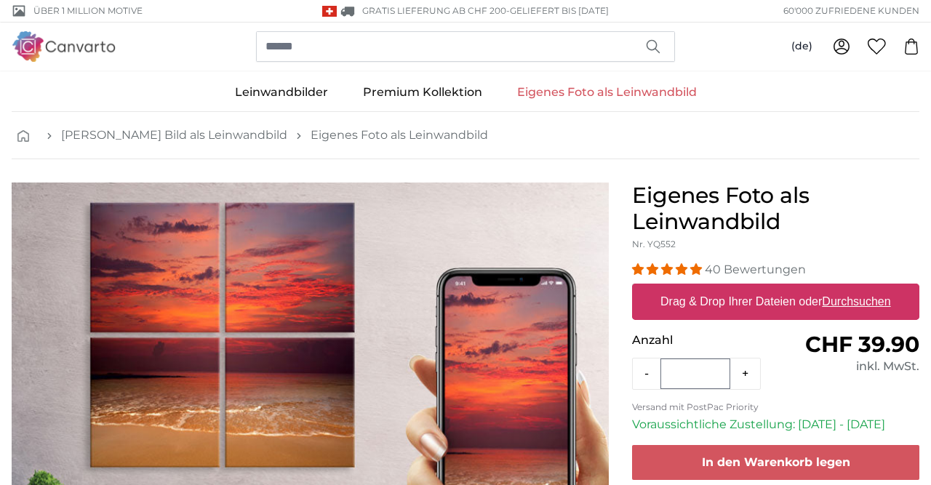
scroll to position [151, 0]
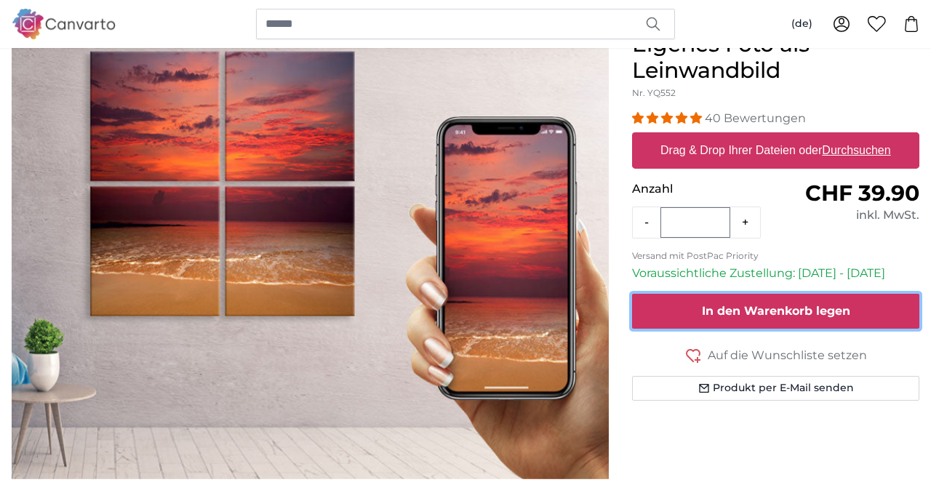
click at [751, 316] on button "In den Warenkorb legen" at bounding box center [775, 311] width 287 height 35
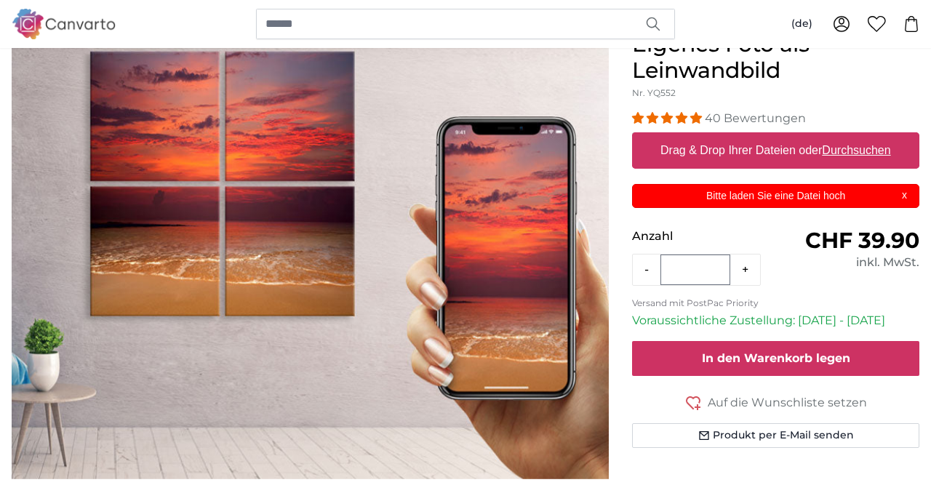
scroll to position [0, 0]
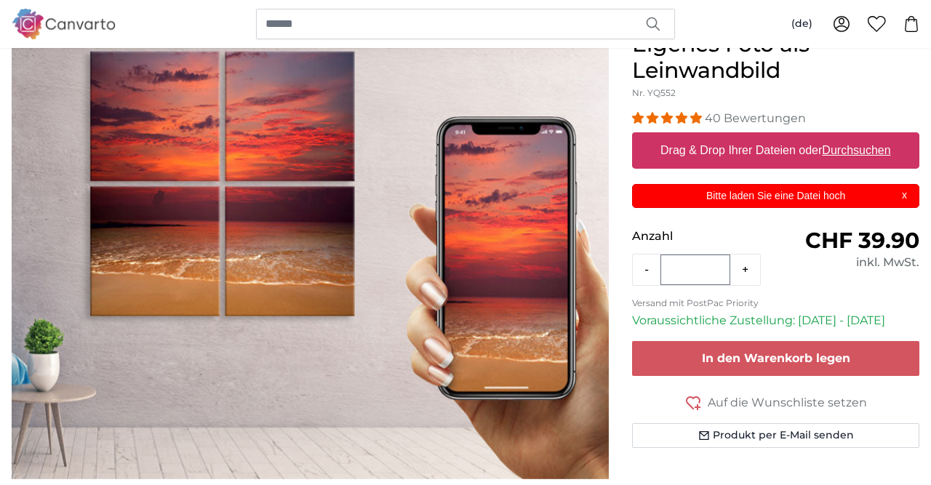
click at [789, 237] on div "Normaler Preis CHF 39.90" at bounding box center [847, 241] width 143 height 26
click at [897, 199] on p "Bitte laden Sie eine Datei hoch" at bounding box center [776, 195] width 269 height 15
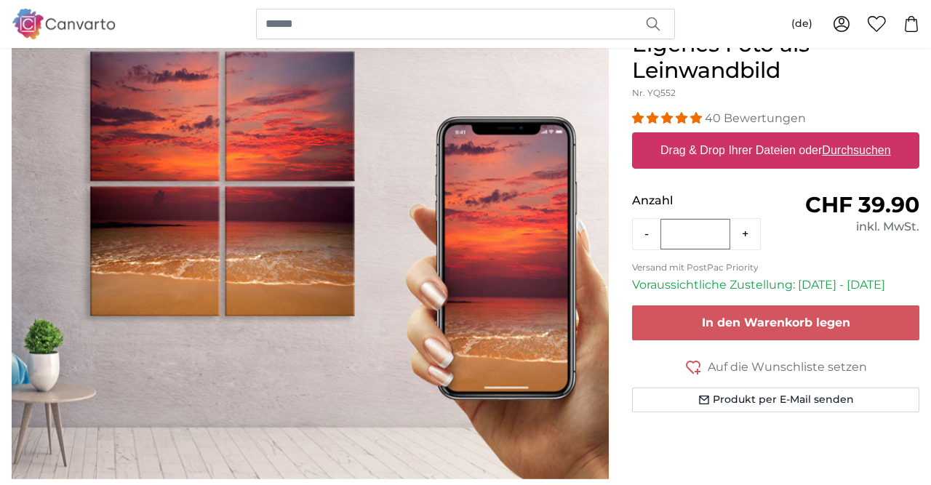
click at [866, 146] on u "Durchsuchen" at bounding box center [857, 150] width 68 height 12
click at [866, 137] on input "Drag & Drop Ihrer Dateien oder Durchsuchen" at bounding box center [775, 134] width 287 height 4
type input "**********"
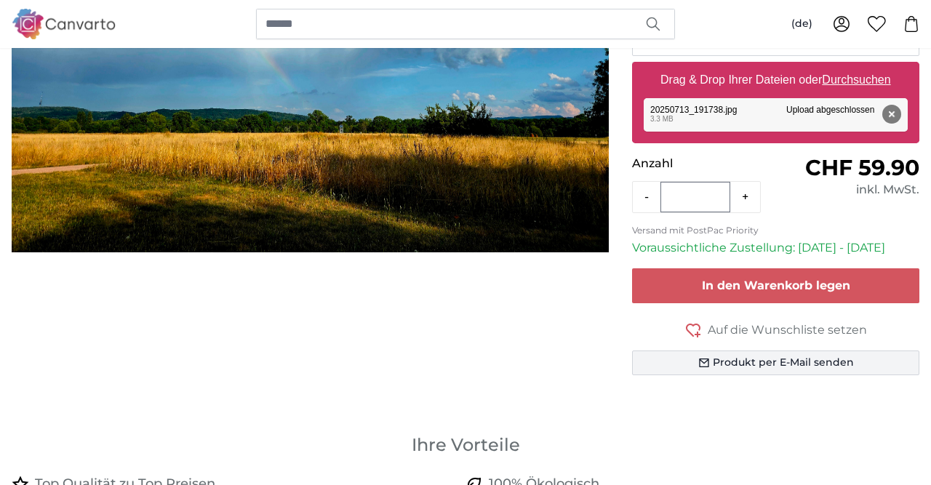
scroll to position [378, 0]
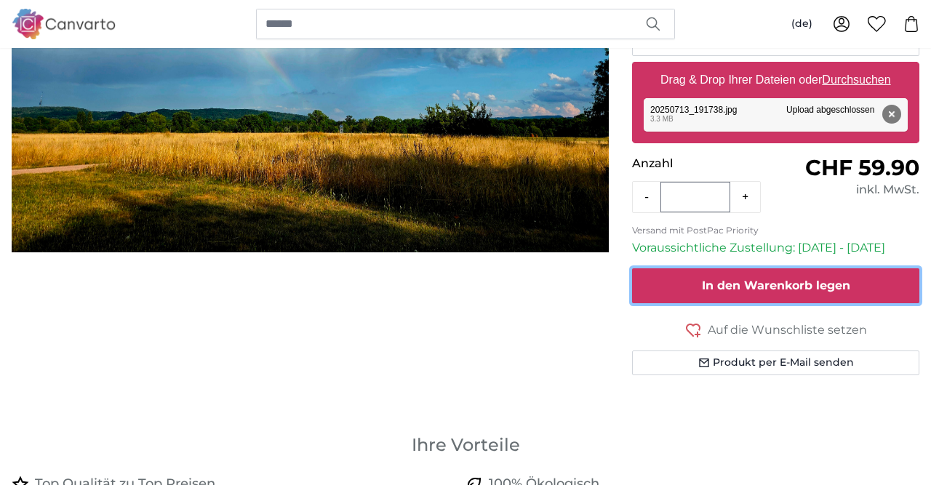
click at [782, 287] on span "In den Warenkorb legen" at bounding box center [776, 286] width 148 height 14
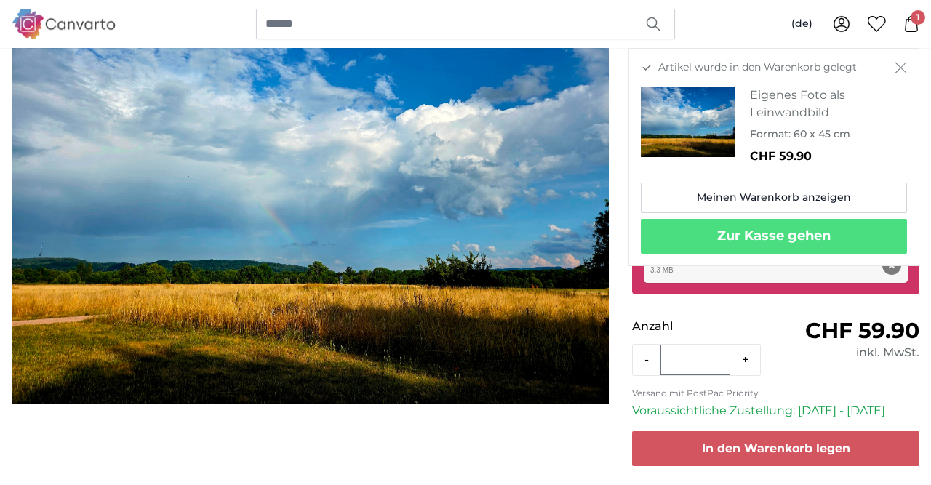
scroll to position [0, 0]
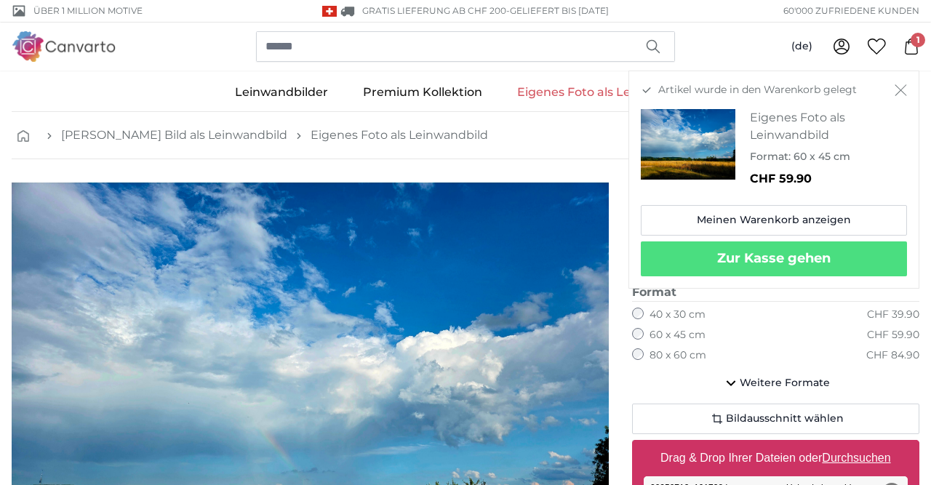
click at [898, 90] on icon "Schließen" at bounding box center [901, 90] width 12 height 12
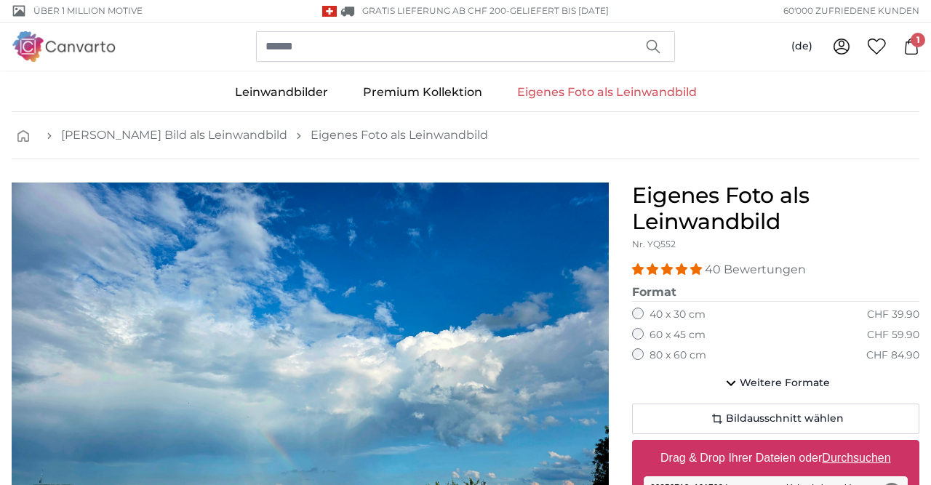
click at [650, 95] on link "Eigenes Foto als Leinwandbild" at bounding box center [607, 92] width 215 height 38
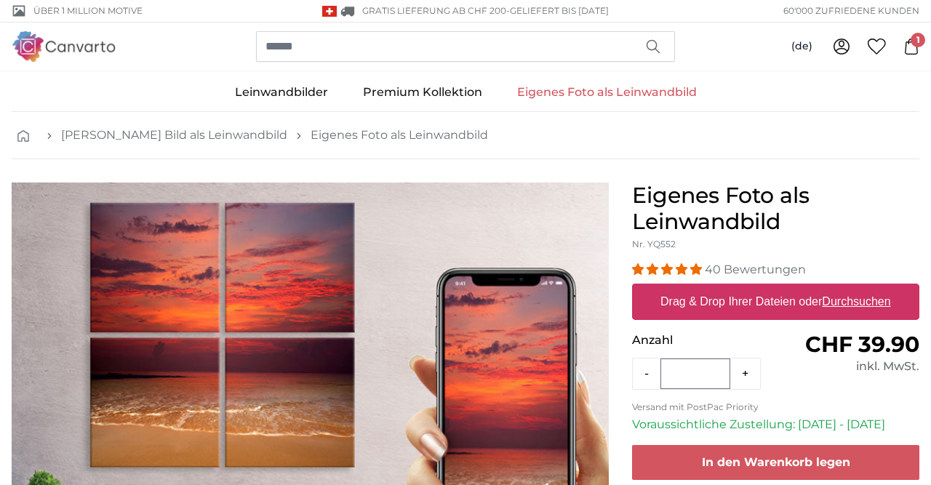
click at [781, 308] on label "Drag & Drop Ihrer Dateien oder Durchsuchen" at bounding box center [776, 301] width 242 height 29
click at [781, 288] on input "Drag & Drop Ihrer Dateien oder Durchsuchen" at bounding box center [775, 286] width 287 height 4
type input "**********"
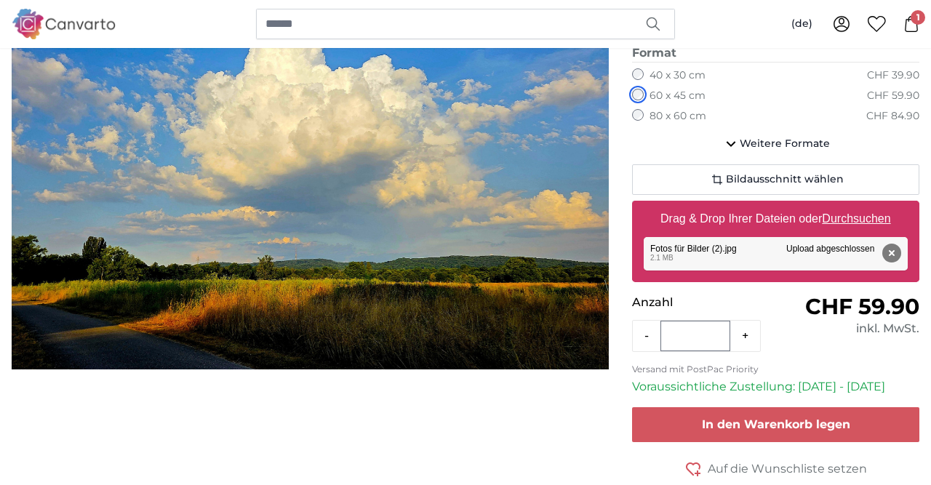
scroll to position [303, 0]
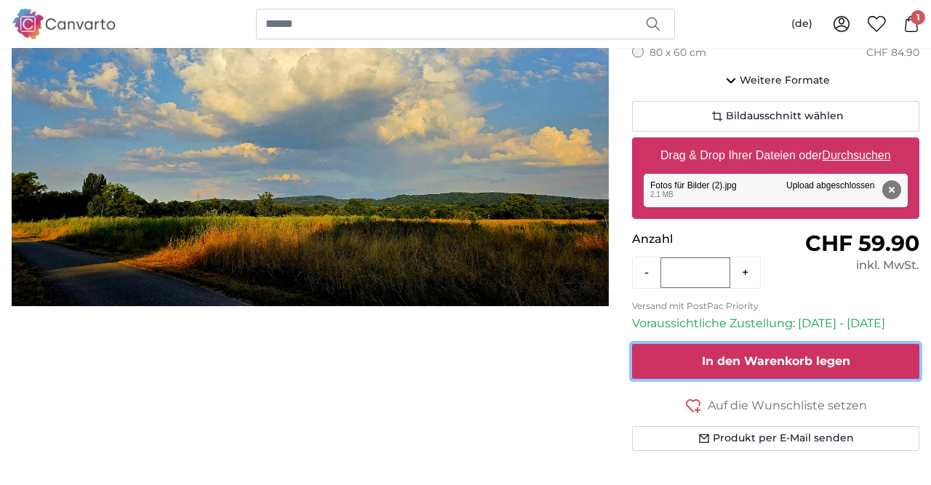
click at [769, 362] on span "In den Warenkorb legen" at bounding box center [776, 361] width 148 height 14
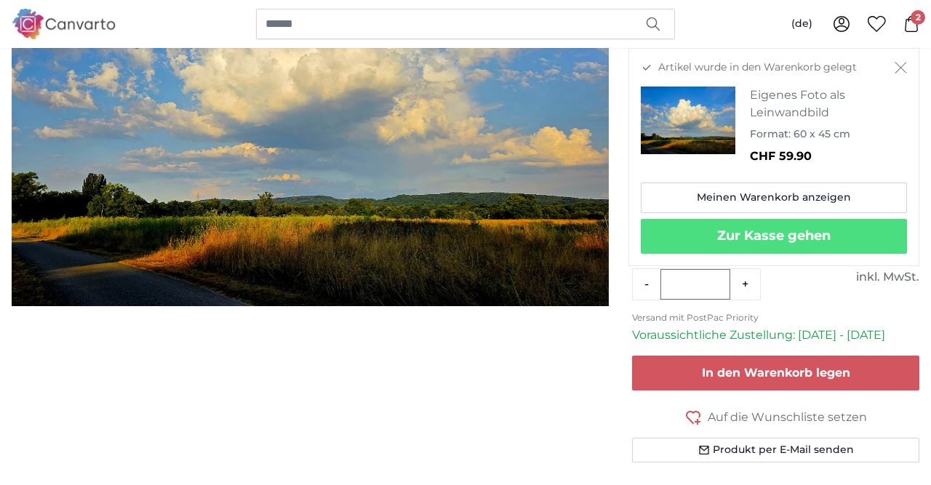
click at [901, 69] on icon "Schließen" at bounding box center [901, 68] width 12 height 12
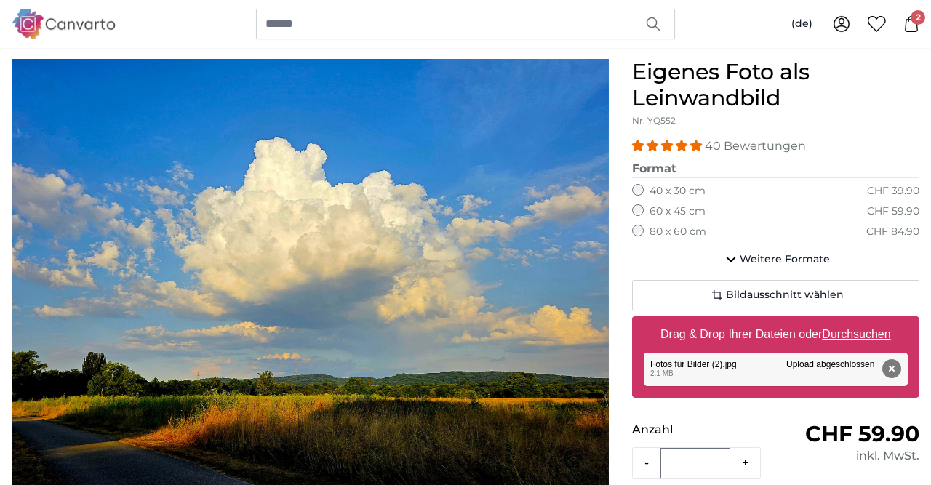
scroll to position [151, 0]
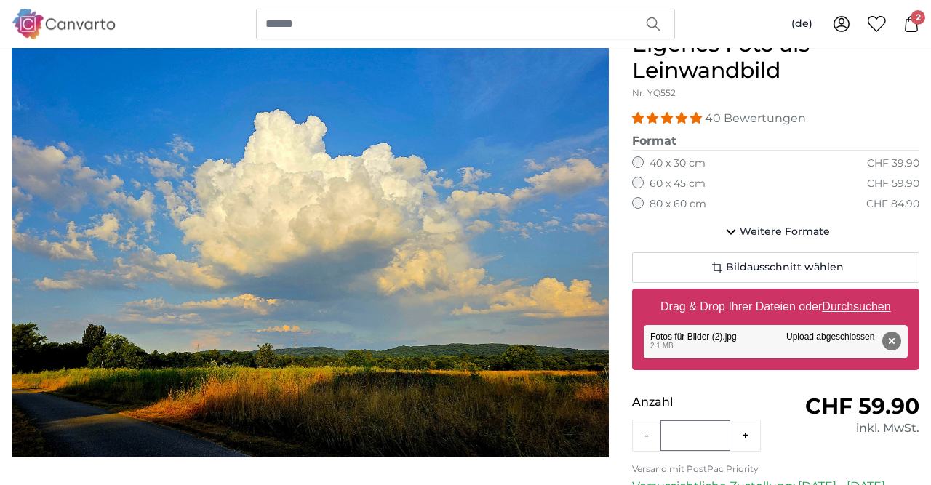
click at [841, 302] on u "Durchsuchen" at bounding box center [857, 306] width 68 height 12
click at [841, 293] on input "Drag & Drop Ihrer Dateien oder Durchsuchen" at bounding box center [775, 291] width 287 height 4
type input "**********"
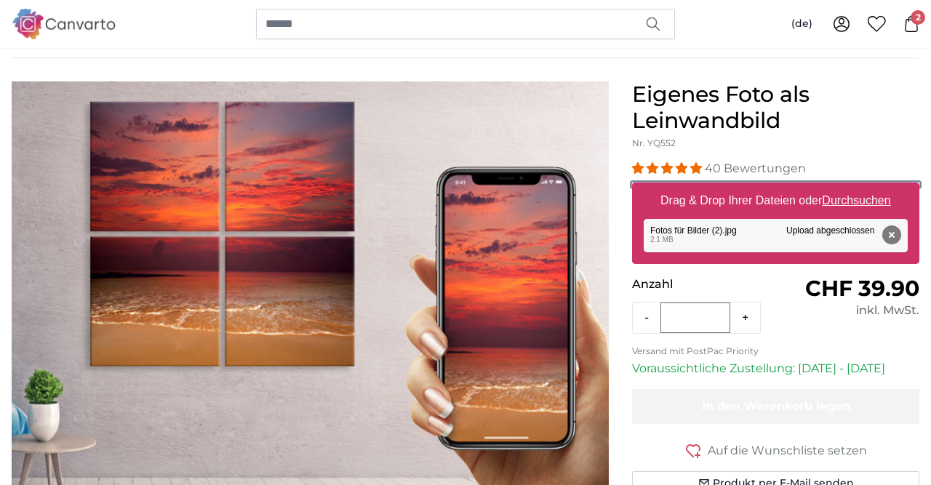
scroll to position [76, 0]
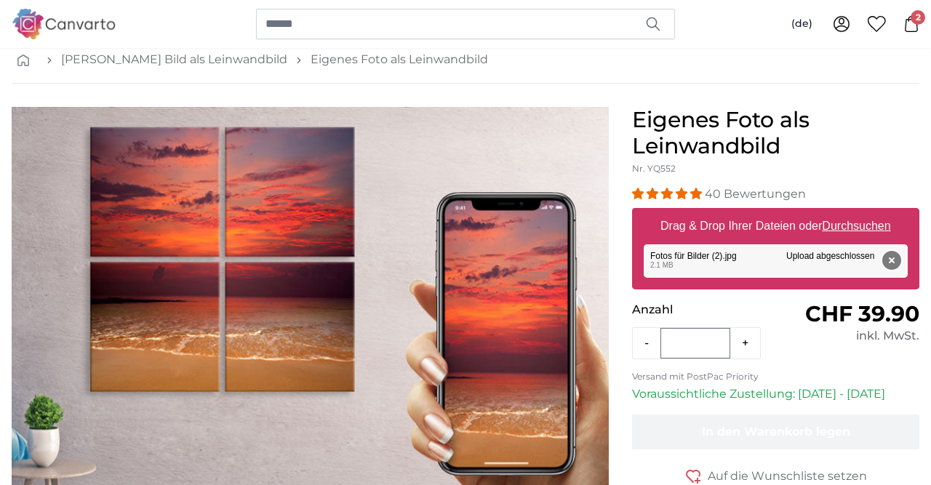
click at [890, 258] on button "Entfernen" at bounding box center [891, 260] width 19 height 19
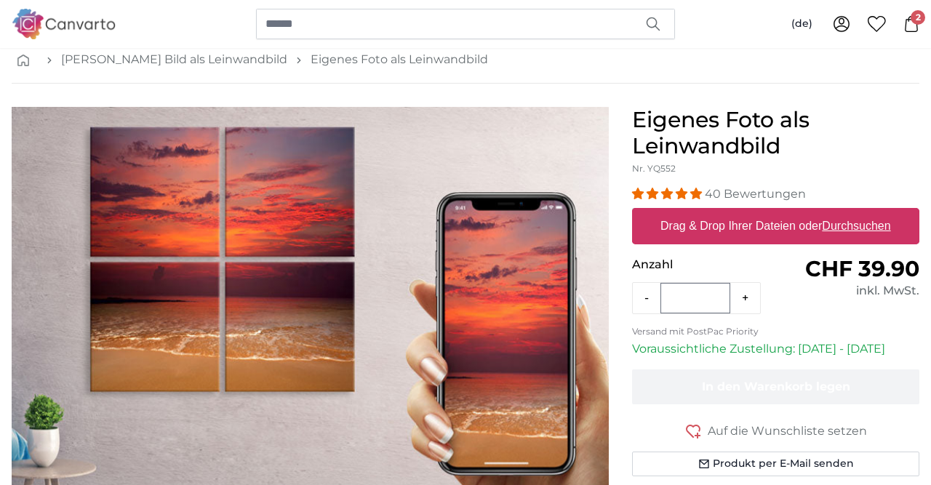
click at [866, 270] on span "CHF 39.90" at bounding box center [862, 268] width 114 height 27
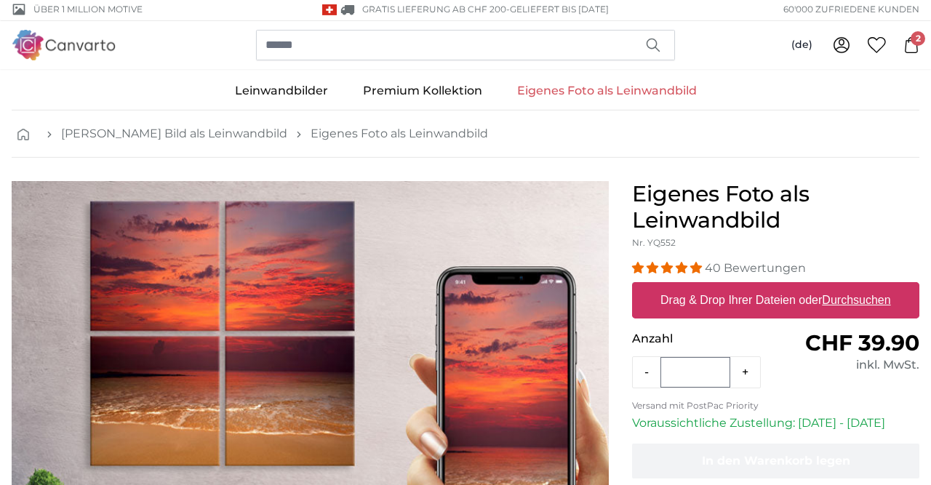
scroll to position [0, 0]
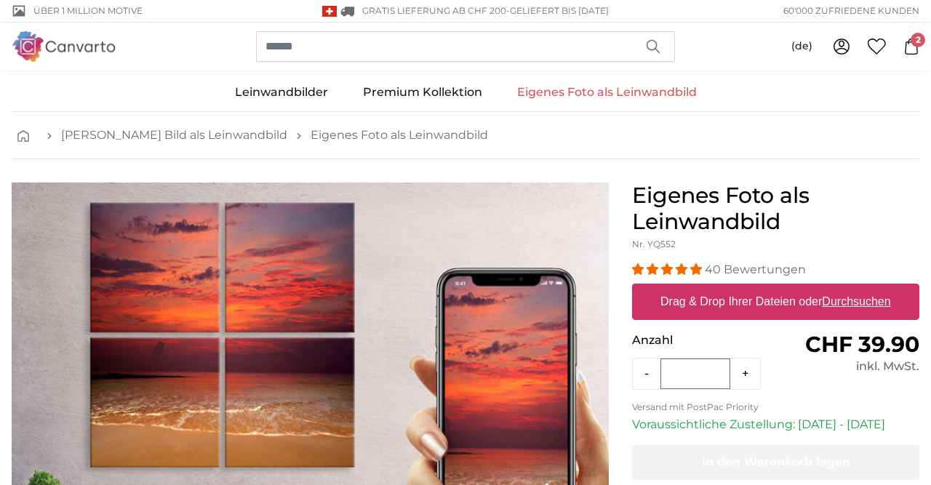
click at [741, 308] on label "Drag & Drop Ihrer Dateien oder Durchsuchen" at bounding box center [776, 301] width 242 height 29
click at [741, 288] on input "Drag & Drop Ihrer Dateien oder Durchsuchen" at bounding box center [775, 286] width 287 height 4
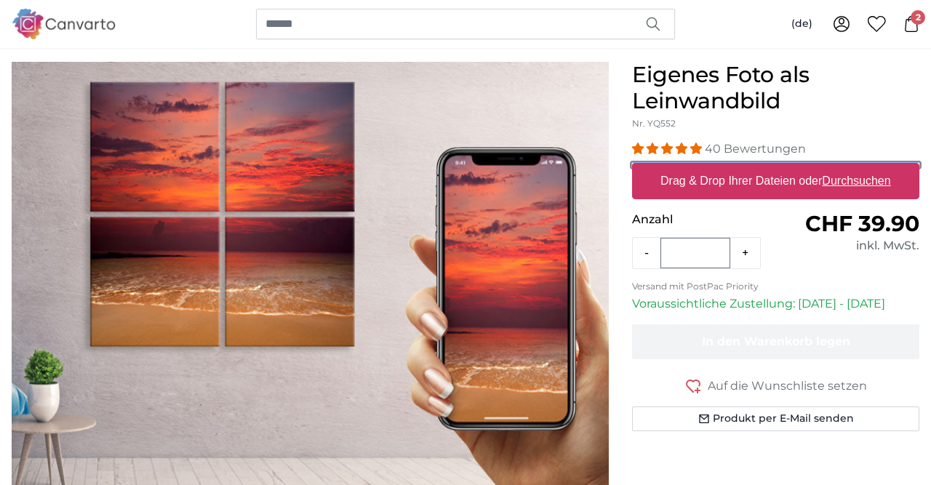
scroll to position [151, 0]
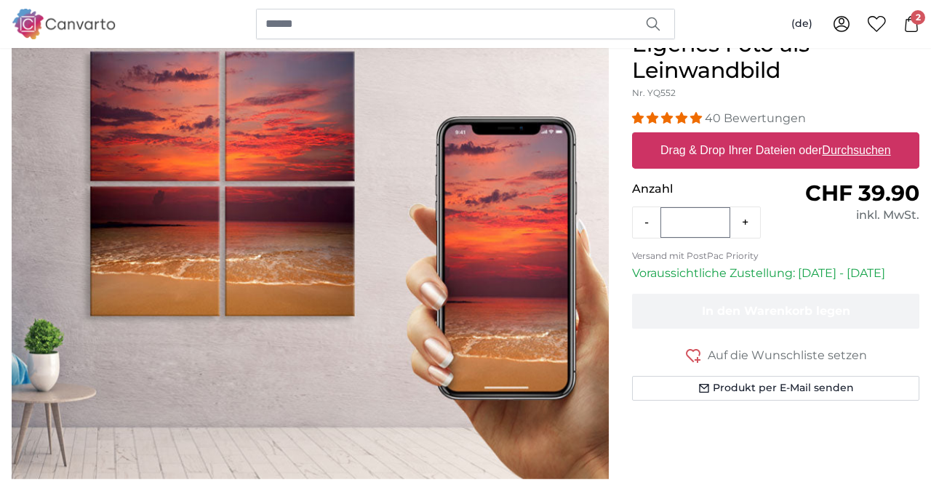
click at [874, 199] on span "CHF 39.90" at bounding box center [862, 193] width 114 height 27
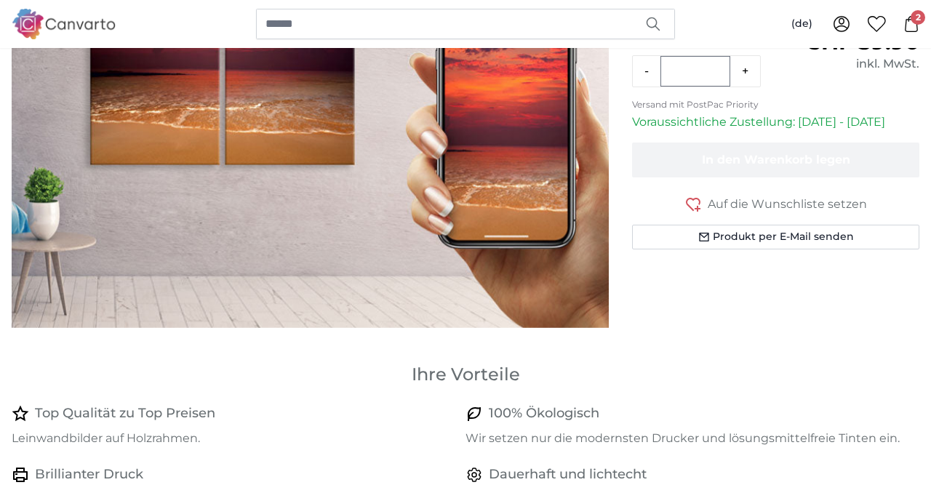
scroll to position [0, 0]
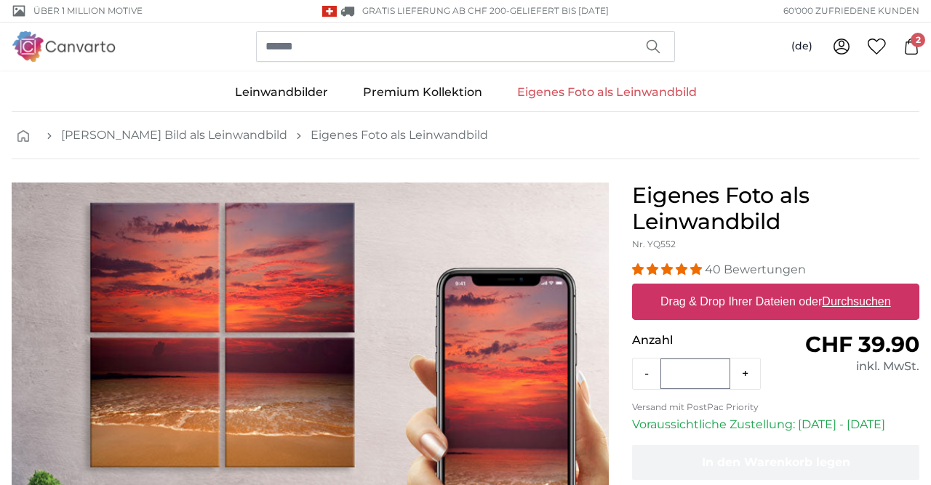
click at [658, 91] on link "Eigenes Foto als Leinwandbild" at bounding box center [607, 92] width 215 height 38
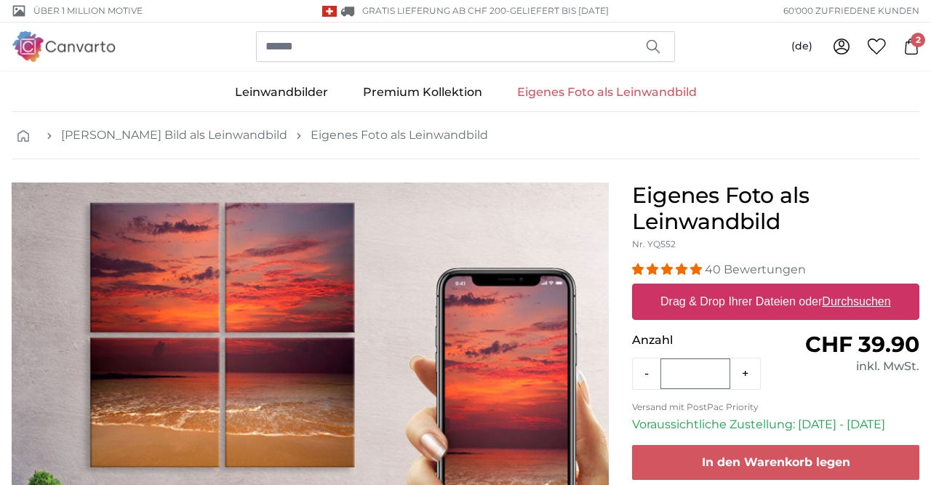
click at [842, 303] on u "Durchsuchen" at bounding box center [857, 301] width 68 height 12
click at [842, 288] on input "Drag & Drop Ihrer Dateien oder Durchsuchen" at bounding box center [775, 286] width 287 height 4
type input "**********"
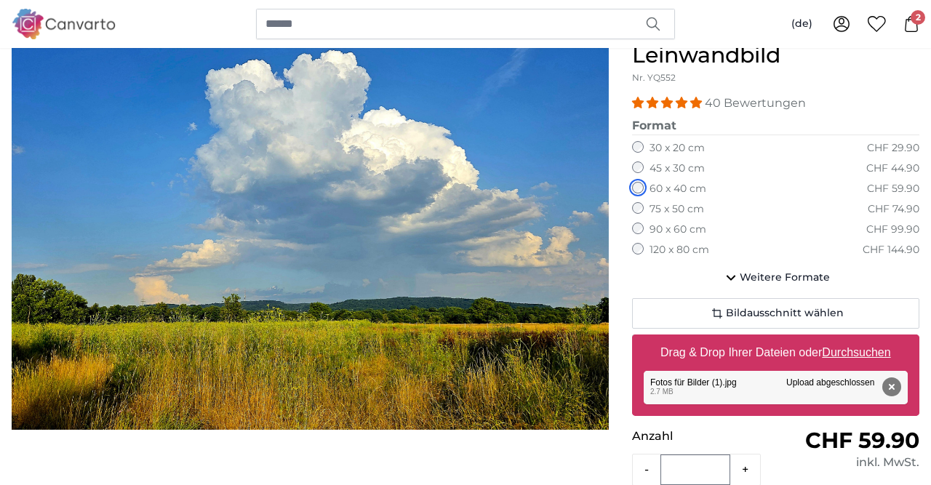
scroll to position [303, 0]
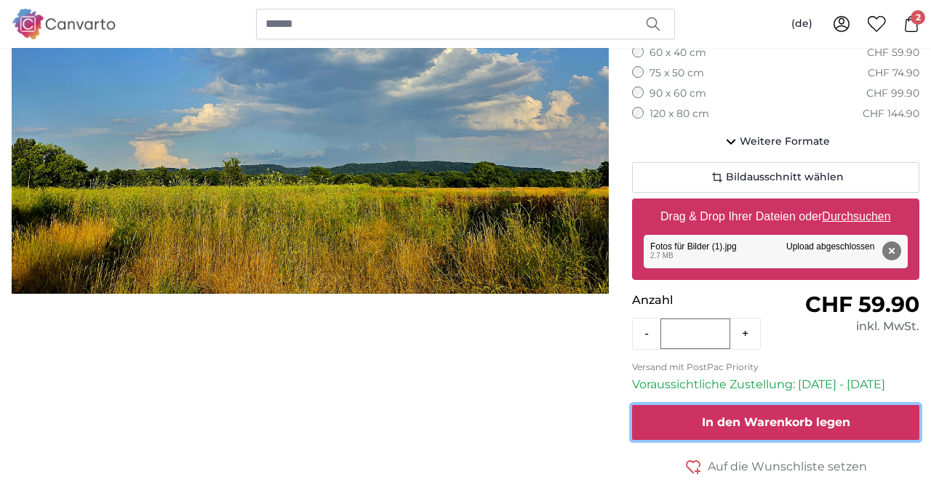
click at [799, 422] on span "In den Warenkorb legen" at bounding box center [776, 422] width 148 height 14
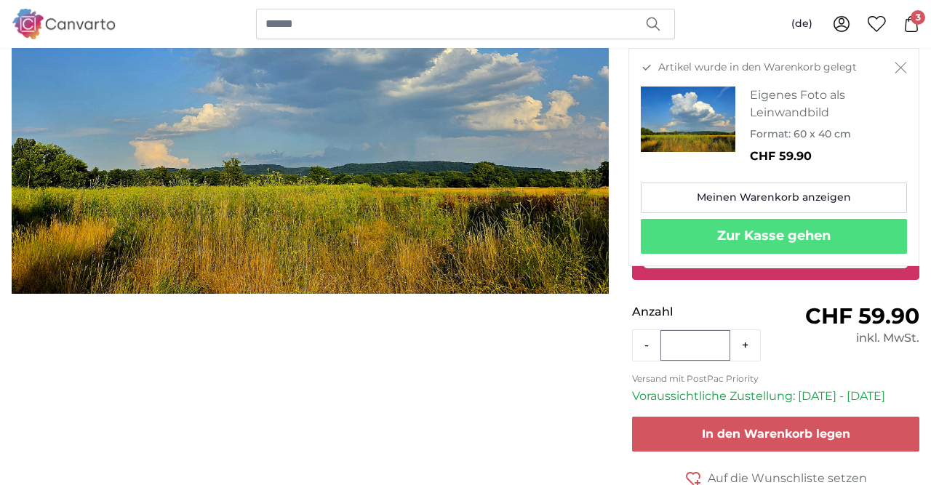
click at [903, 66] on icon "Schließen" at bounding box center [901, 69] width 12 height 12
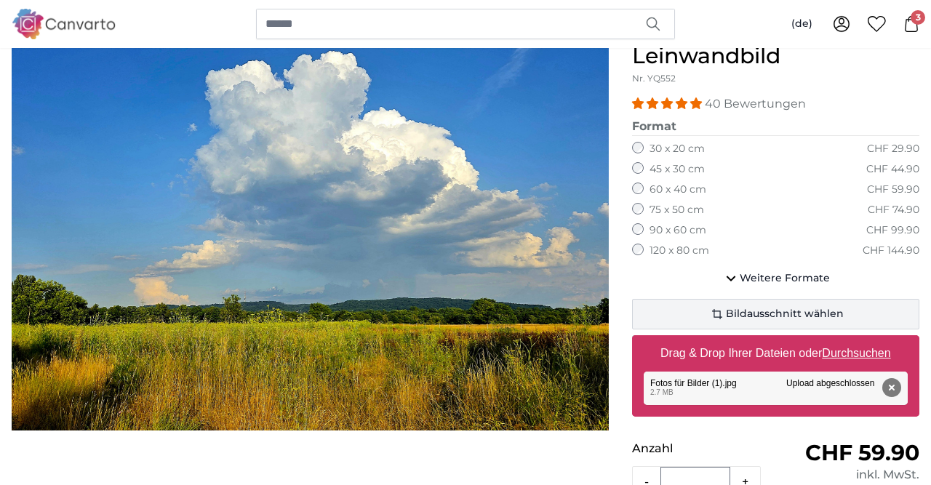
scroll to position [227, 0]
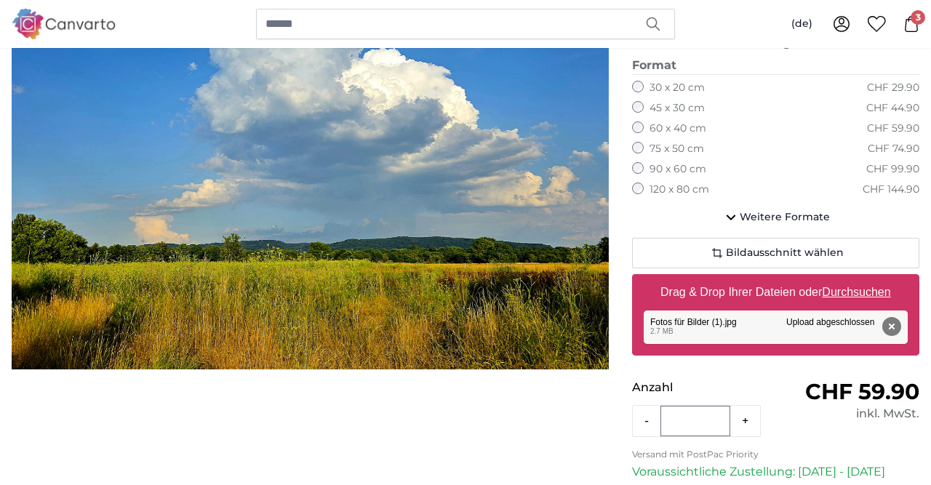
click at [875, 292] on u "Durchsuchen" at bounding box center [857, 292] width 68 height 12
click at [875, 279] on input "Drag & Drop Ihrer Dateien oder Durchsuchen" at bounding box center [775, 276] width 287 height 4
type input "**********"
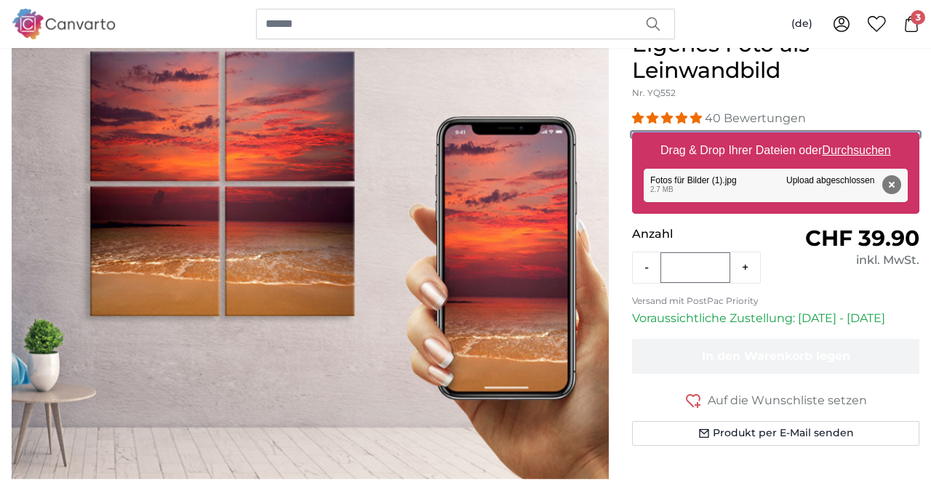
scroll to position [76, 0]
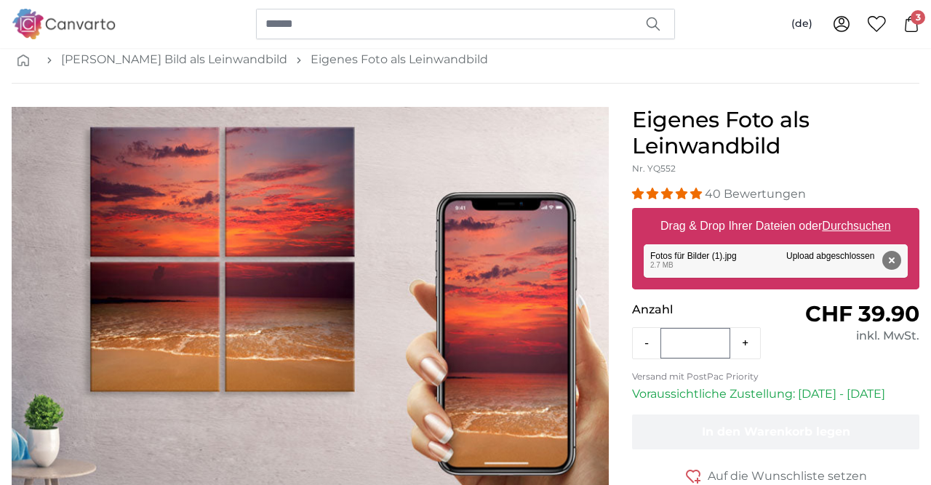
click at [839, 318] on span "CHF 39.90" at bounding box center [862, 313] width 114 height 27
click at [867, 220] on u "Durchsuchen" at bounding box center [857, 226] width 68 height 12
click at [867, 212] on input "Drag & Drop Ihrer Dateien oder Durchsuchen" at bounding box center [775, 210] width 287 height 4
type input "**********"
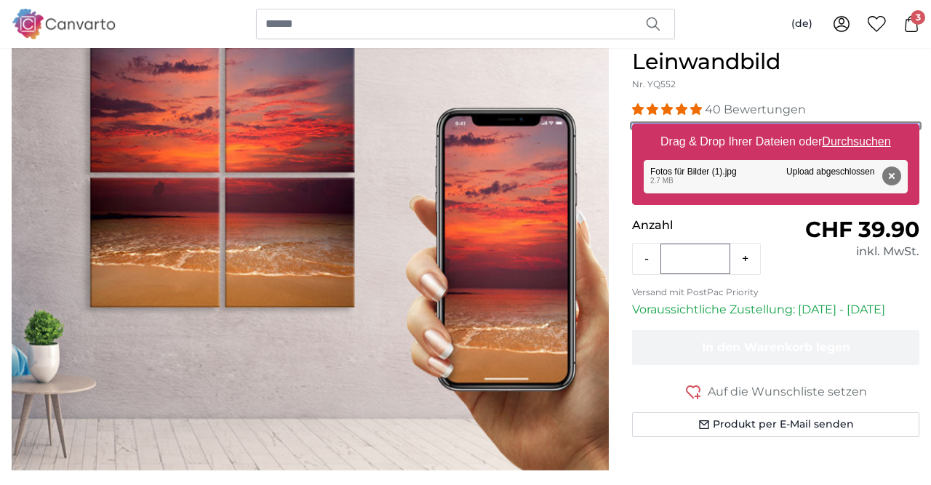
scroll to position [76, 0]
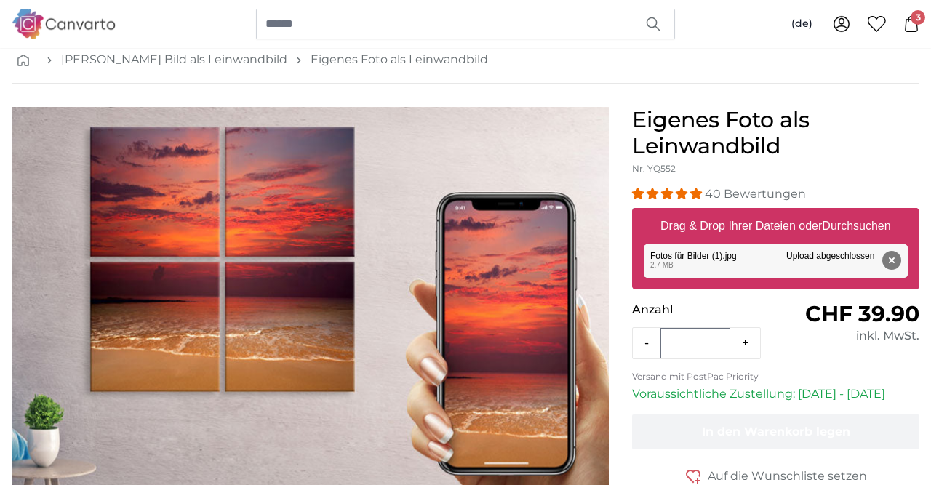
click at [644, 305] on p "Anzahl" at bounding box center [703, 309] width 143 height 17
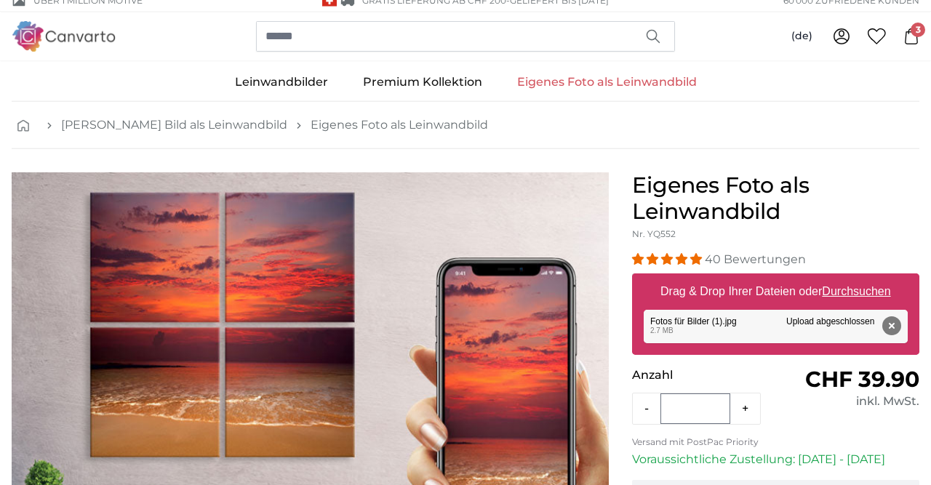
scroll to position [0, 0]
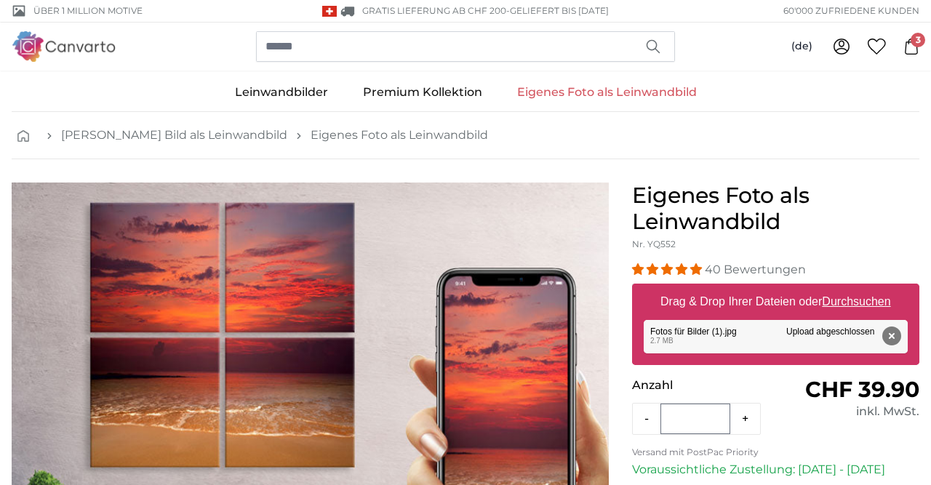
click at [693, 234] on h1 "Eigenes Foto als Leinwandbild" at bounding box center [775, 209] width 287 height 52
click at [659, 95] on link "Eigenes Foto als Leinwandbild" at bounding box center [607, 92] width 215 height 38
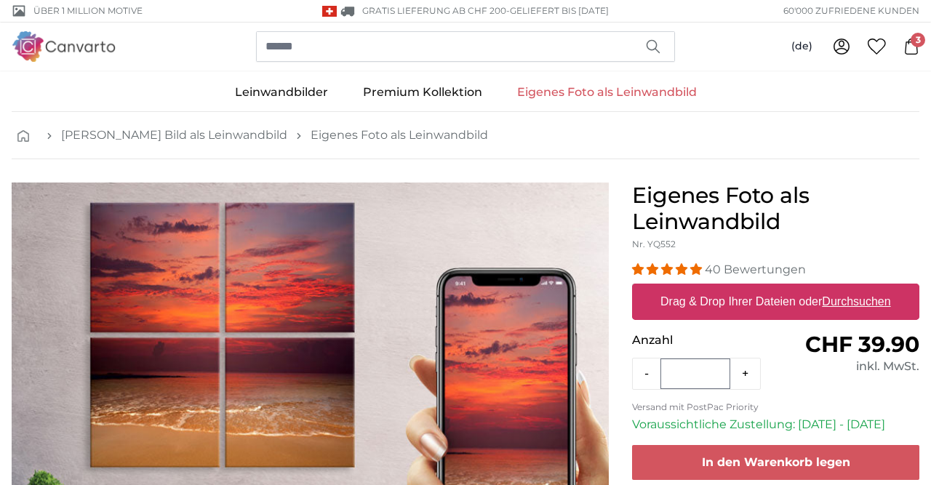
click at [775, 300] on label "Drag & Drop Ihrer Dateien oder Durchsuchen" at bounding box center [776, 301] width 242 height 29
click at [775, 288] on input "Drag & Drop Ihrer Dateien oder Durchsuchen" at bounding box center [775, 286] width 287 height 4
type input "**********"
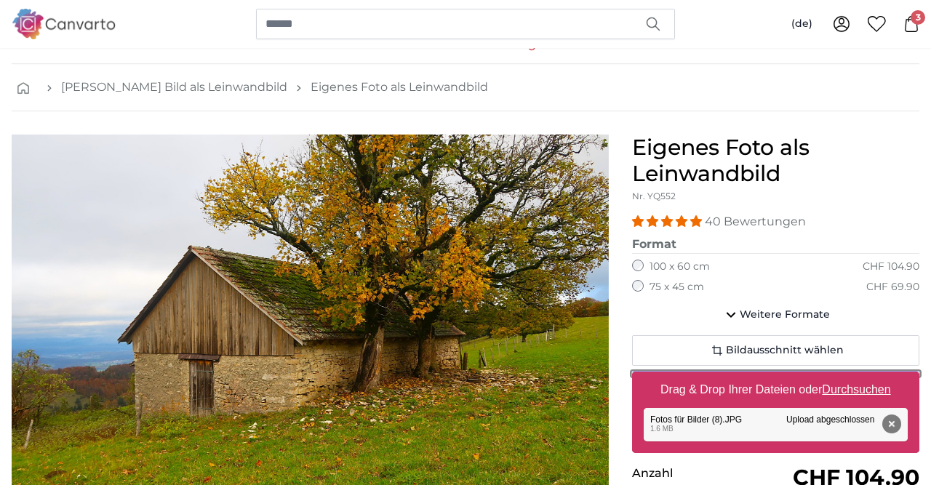
scroll to position [76, 0]
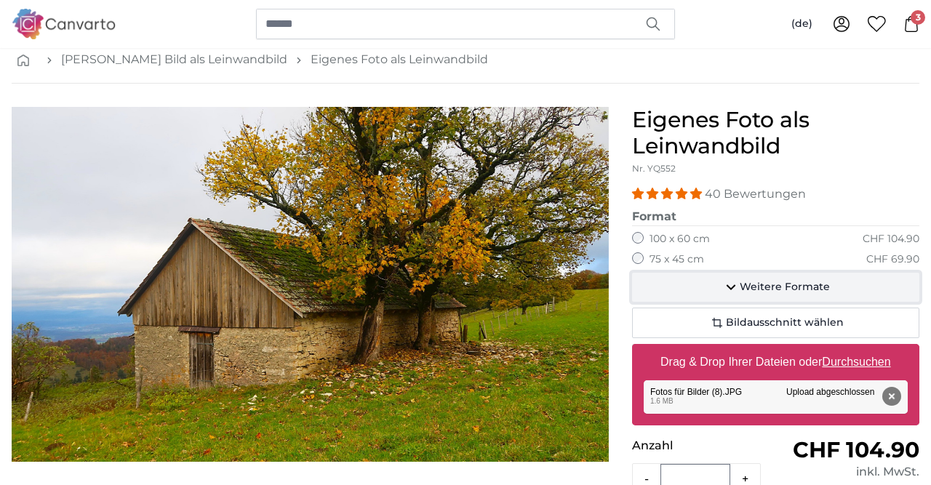
click at [774, 290] on span "Weitere Formate" at bounding box center [785, 287] width 90 height 15
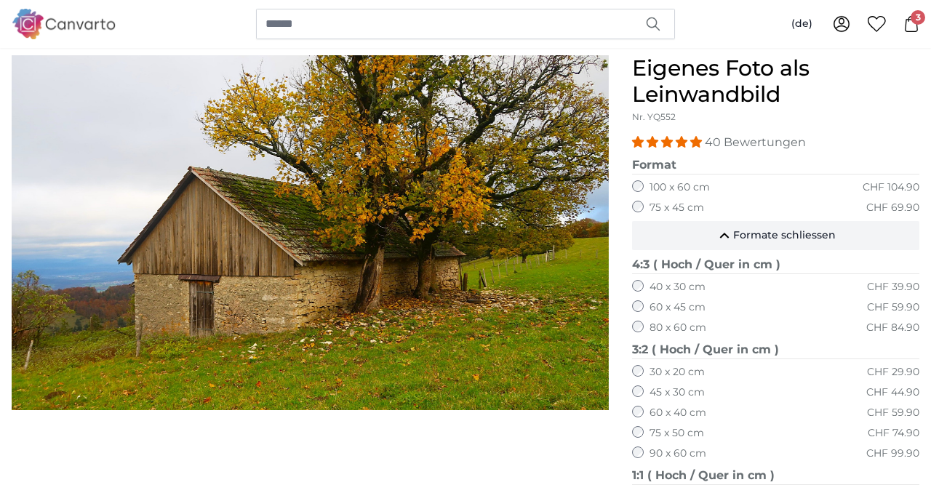
scroll to position [151, 0]
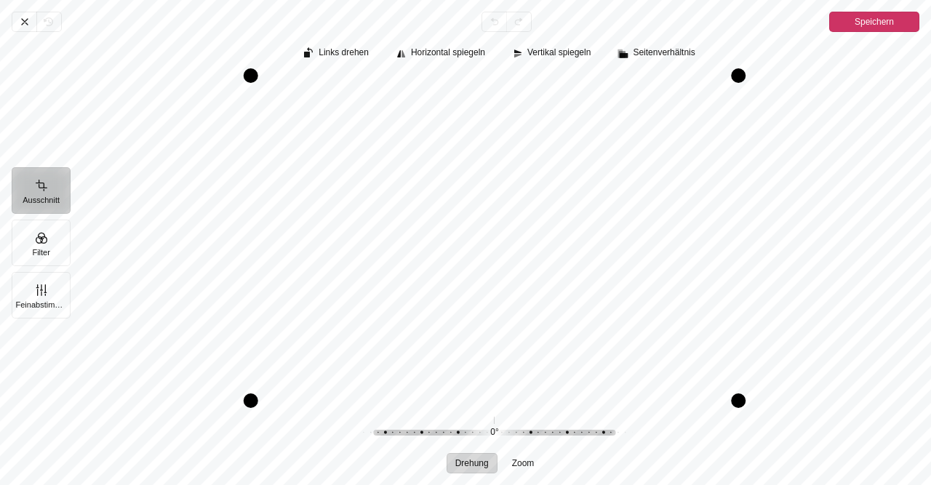
click at [878, 21] on span "Speichern" at bounding box center [874, 21] width 39 height 17
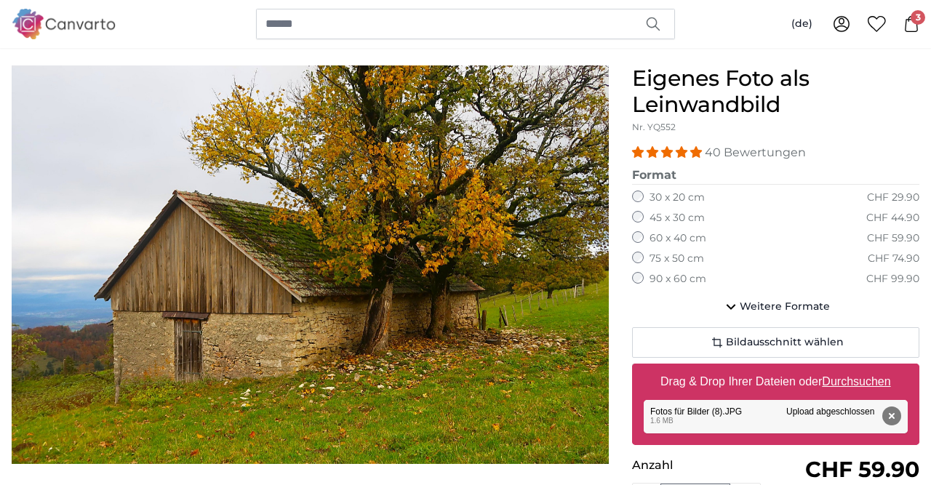
scroll to position [227, 0]
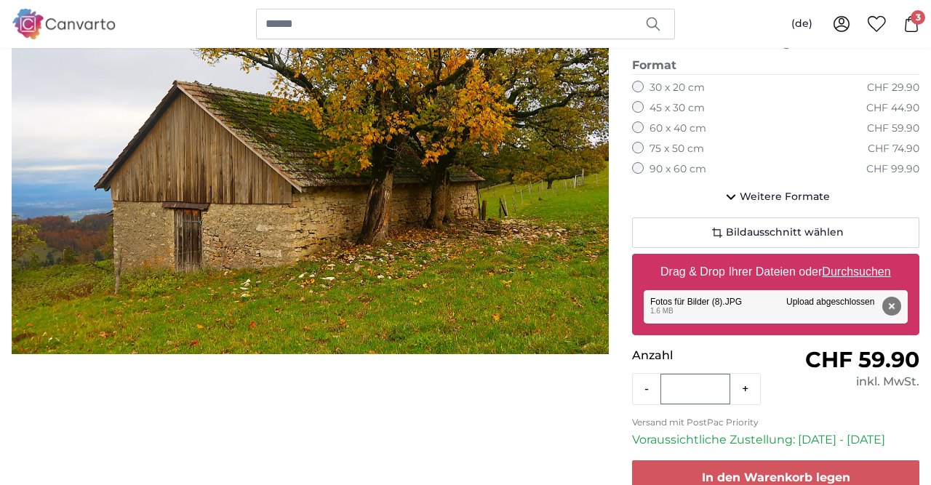
click at [845, 273] on u "Durchsuchen" at bounding box center [857, 272] width 68 height 12
click at [845, 258] on input "Drag & Drop Ihrer Dateien oder Durchsuchen" at bounding box center [775, 256] width 287 height 4
type input "**********"
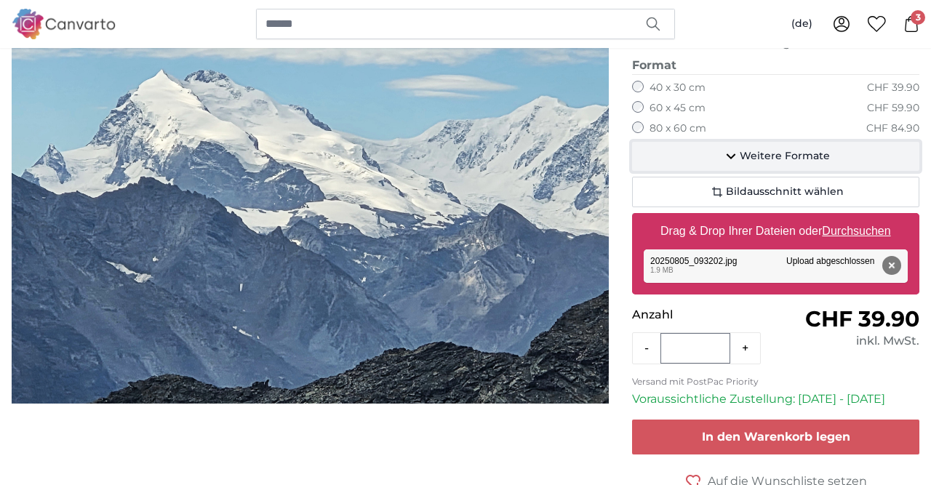
click at [810, 156] on span "Weitere Formate" at bounding box center [785, 156] width 90 height 15
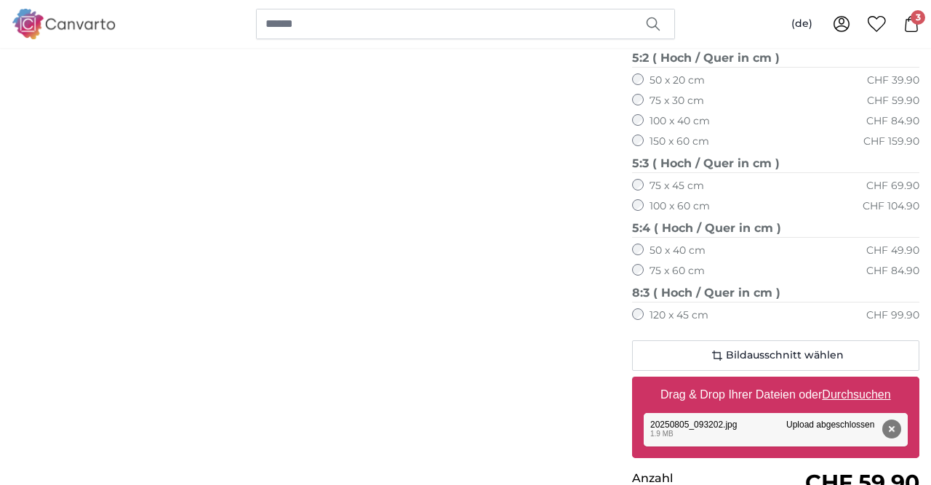
scroll to position [1286, 0]
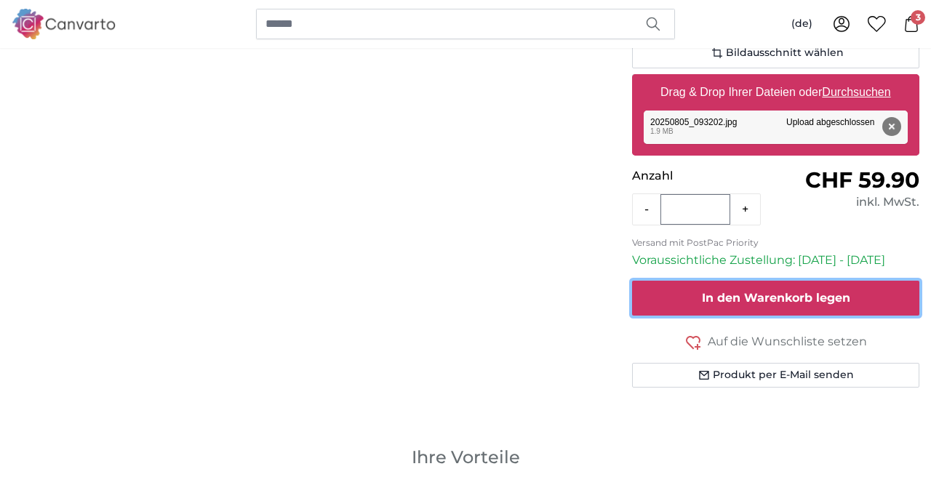
click at [755, 291] on span "In den Warenkorb legen" at bounding box center [776, 298] width 148 height 14
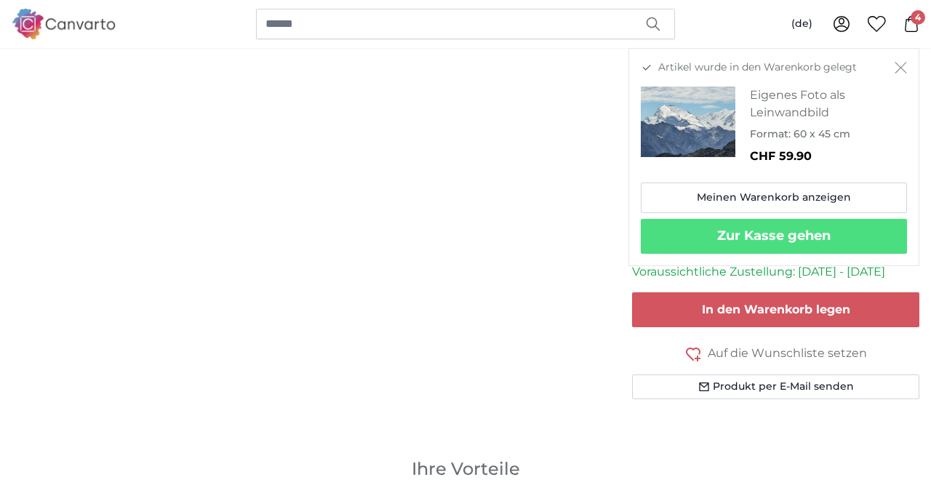
click at [898, 66] on icon "Schließen" at bounding box center [901, 68] width 12 height 12
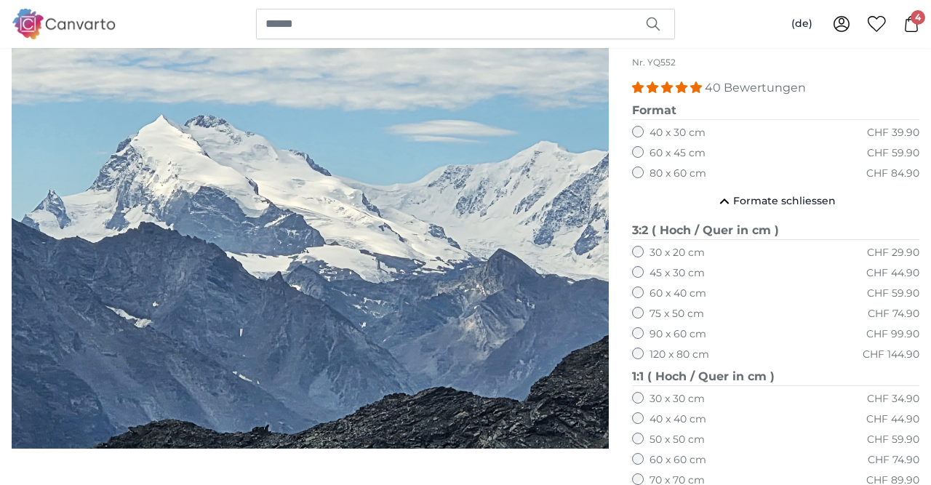
scroll to position [0, 0]
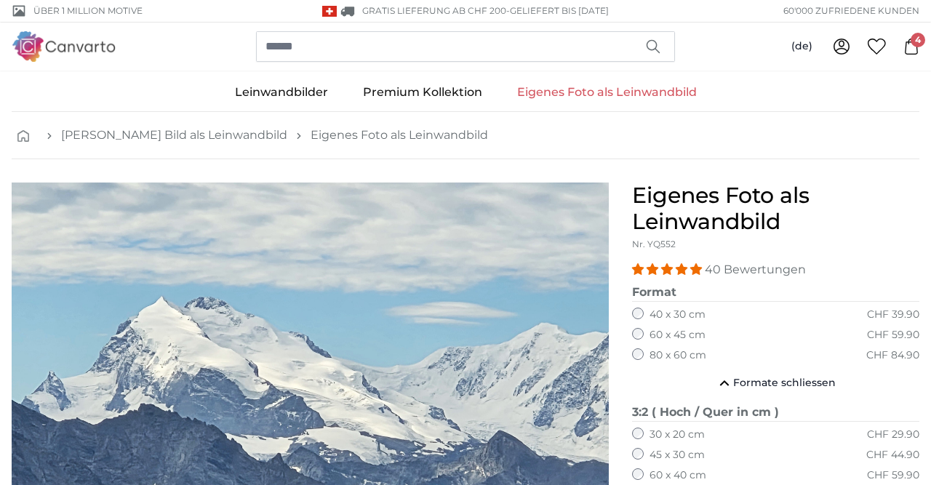
click at [610, 92] on link "Eigenes Foto als Leinwandbild" at bounding box center [607, 92] width 215 height 38
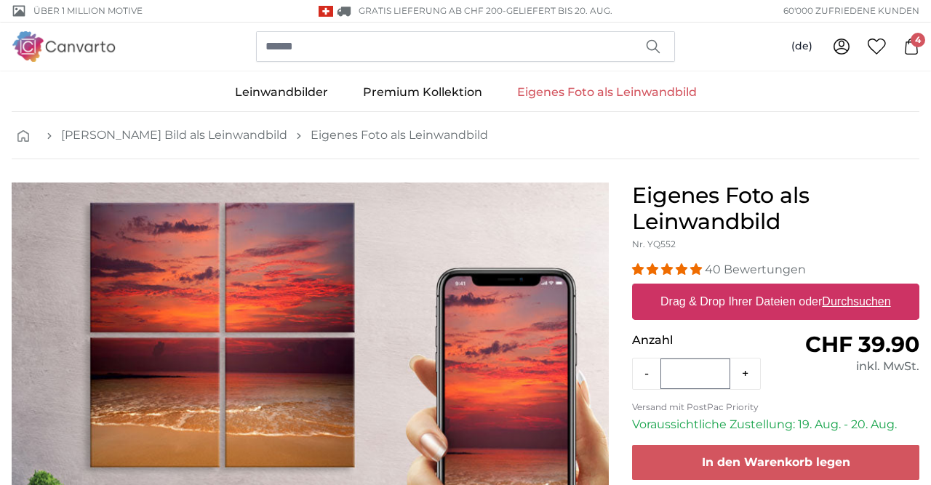
click at [767, 299] on label "Drag & Drop Ihrer Dateien oder Durchsuchen" at bounding box center [776, 301] width 242 height 29
click at [767, 288] on input "Drag & Drop Ihrer Dateien oder Durchsuchen" at bounding box center [775, 286] width 287 height 4
type input "**********"
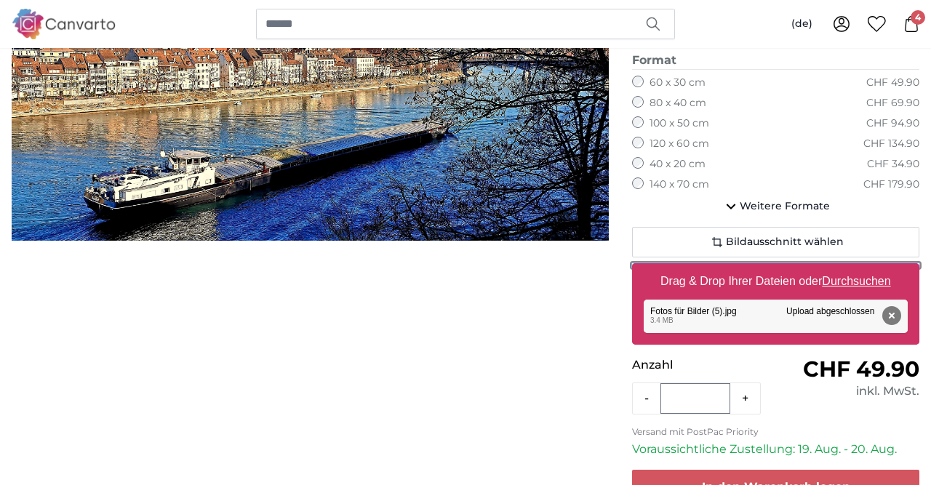
scroll to position [227, 0]
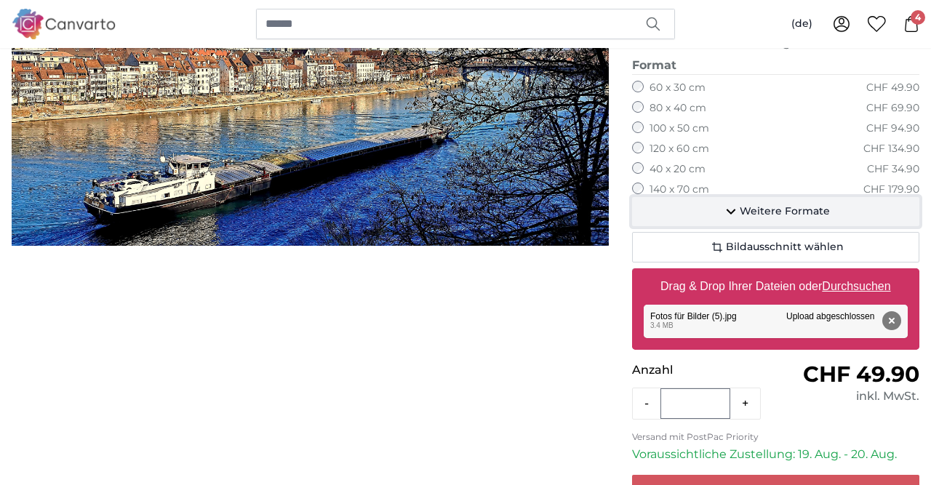
click at [775, 210] on span "Weitere Formate" at bounding box center [785, 211] width 90 height 15
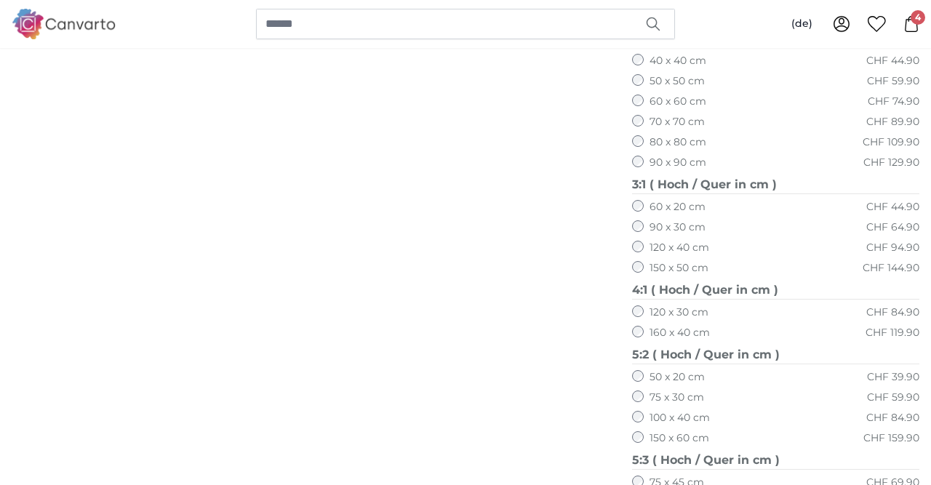
scroll to position [378, 0]
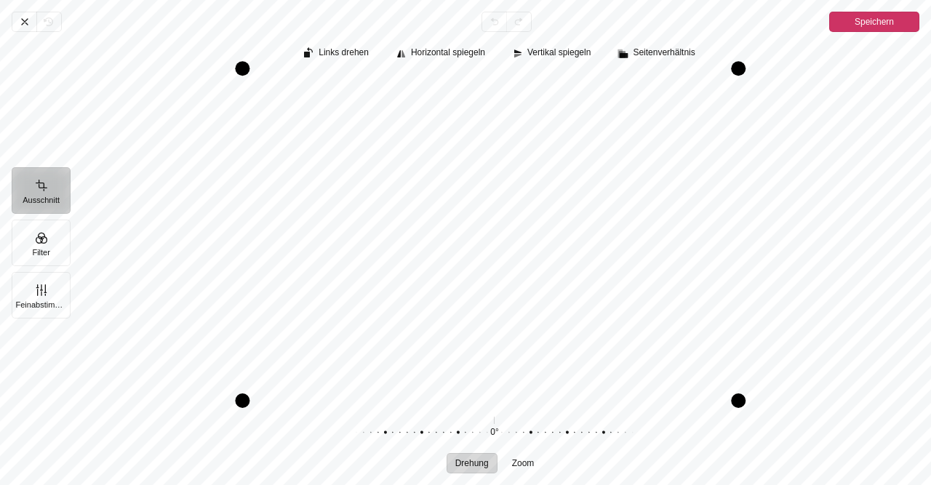
drag, startPoint x: 250, startPoint y: 75, endPoint x: 120, endPoint y: 71, distance: 130.3
click at [120, 71] on div "Pintura" at bounding box center [500, 238] width 861 height 337
drag, startPoint x: 248, startPoint y: 140, endPoint x: 110, endPoint y: 125, distance: 139.1
click at [113, 123] on div "Pintura" at bounding box center [495, 238] width 850 height 325
drag, startPoint x: 738, startPoint y: 205, endPoint x: 671, endPoint y: 198, distance: 66.6
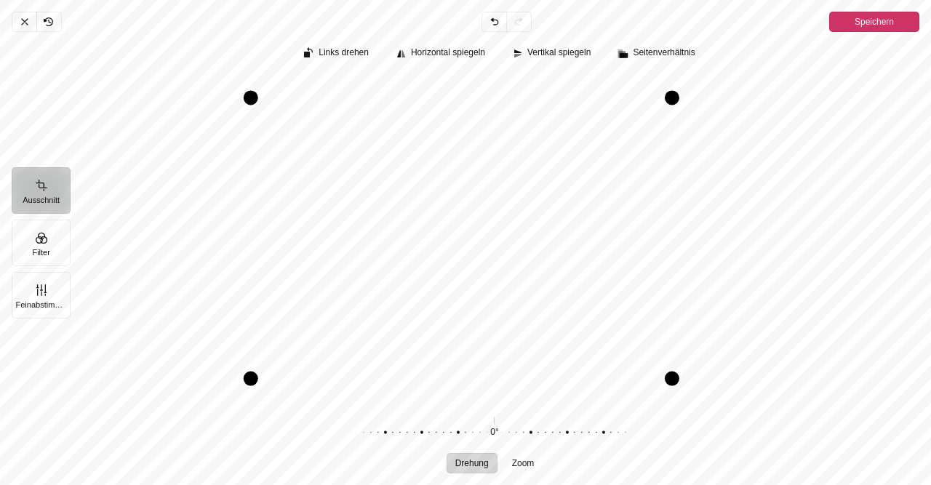
click at [671, 198] on div "Drag right" at bounding box center [672, 237] width 15 height 281
click at [242, 200] on div "Pintura" at bounding box center [495, 238] width 850 height 325
drag, startPoint x: 250, startPoint y: 200, endPoint x: 199, endPoint y: 231, distance: 60.0
click at [199, 231] on div "Drag left" at bounding box center [198, 239] width 15 height 316
click at [878, 23] on span "Speichern" at bounding box center [874, 21] width 39 height 17
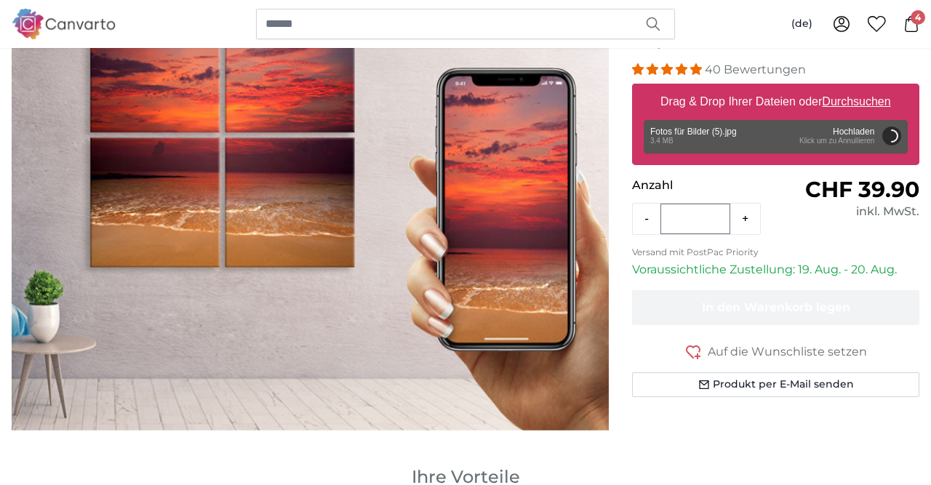
scroll to position [151, 0]
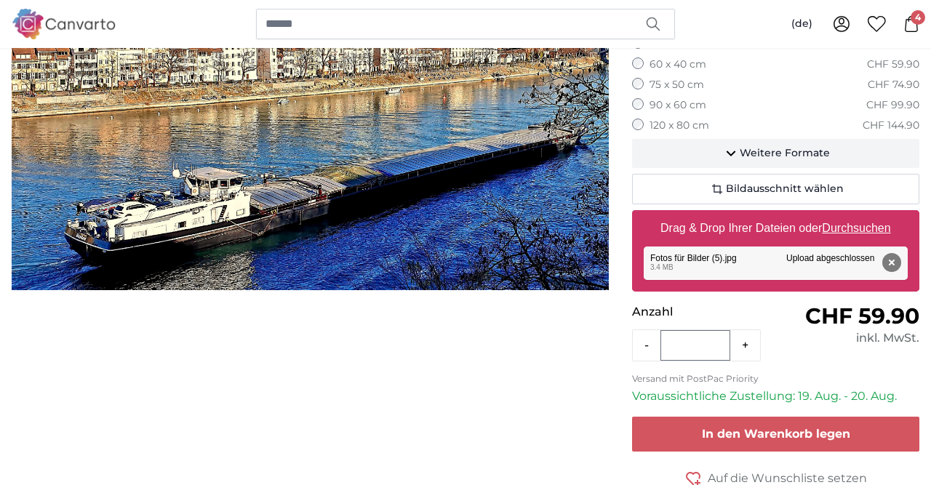
scroll to position [454, 0]
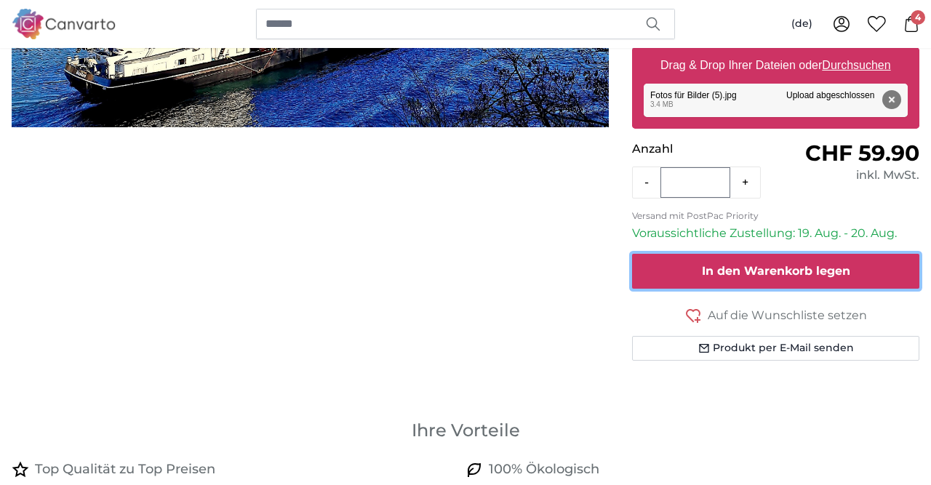
click at [811, 274] on span "In den Warenkorb legen" at bounding box center [776, 271] width 148 height 14
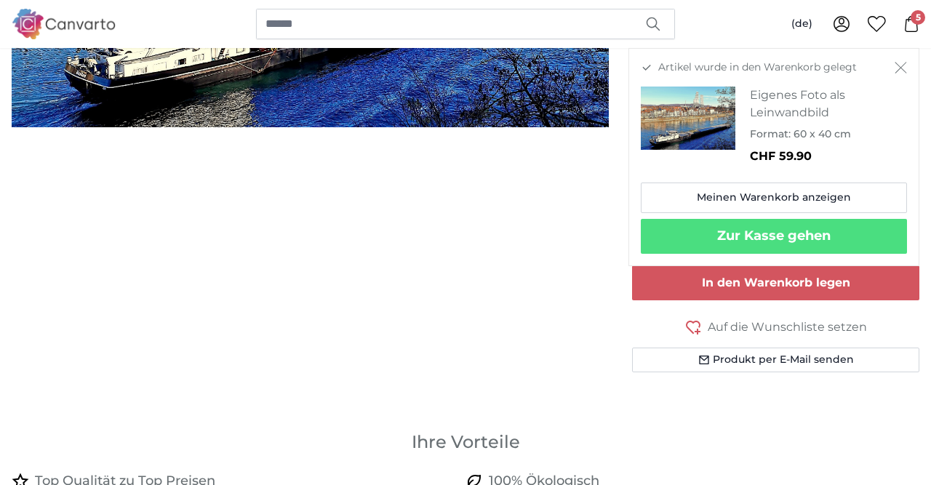
click at [904, 69] on icon "Schließen" at bounding box center [901, 68] width 12 height 12
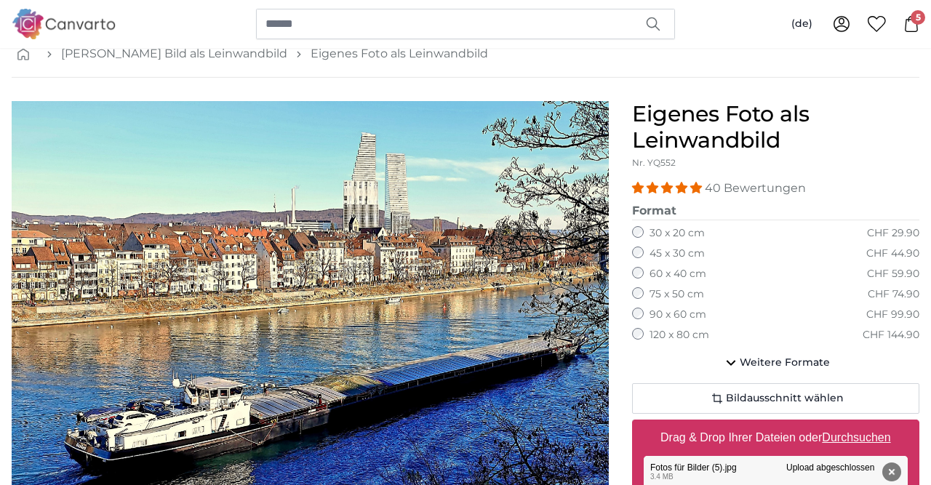
scroll to position [76, 0]
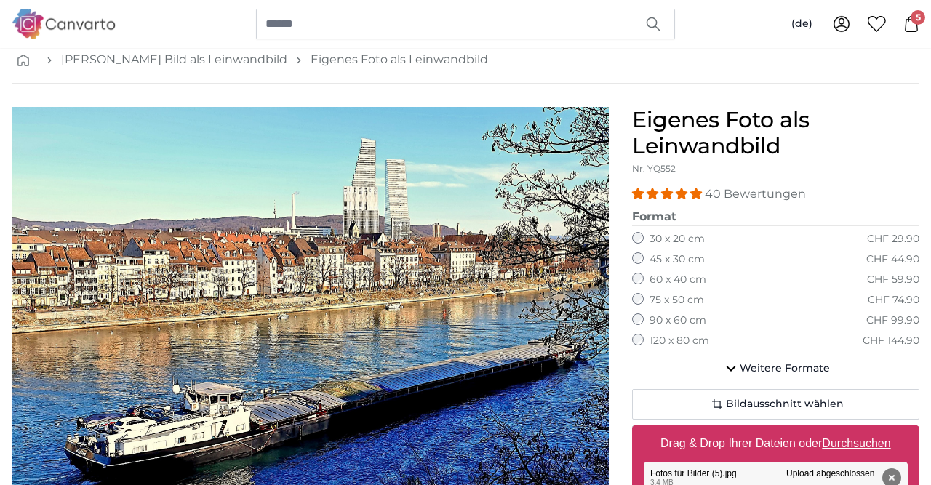
click at [651, 24] on icon "button" at bounding box center [653, 24] width 15 height 15
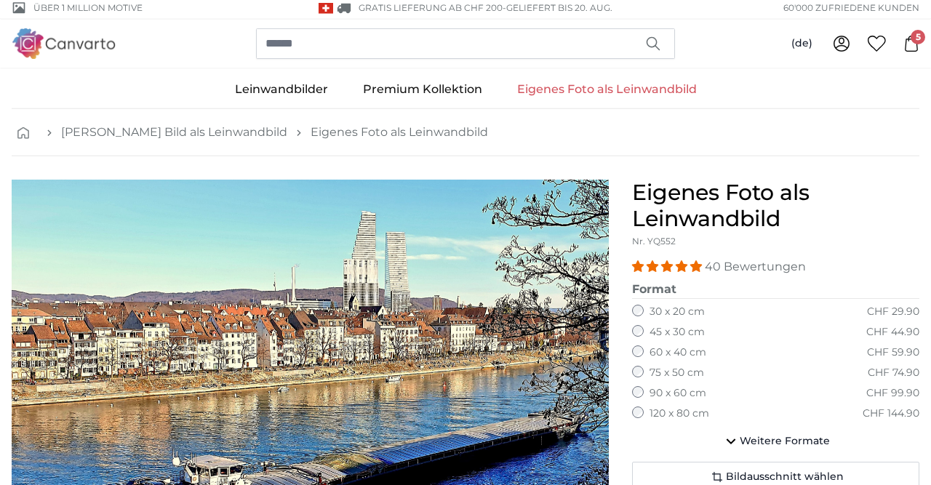
scroll to position [0, 0]
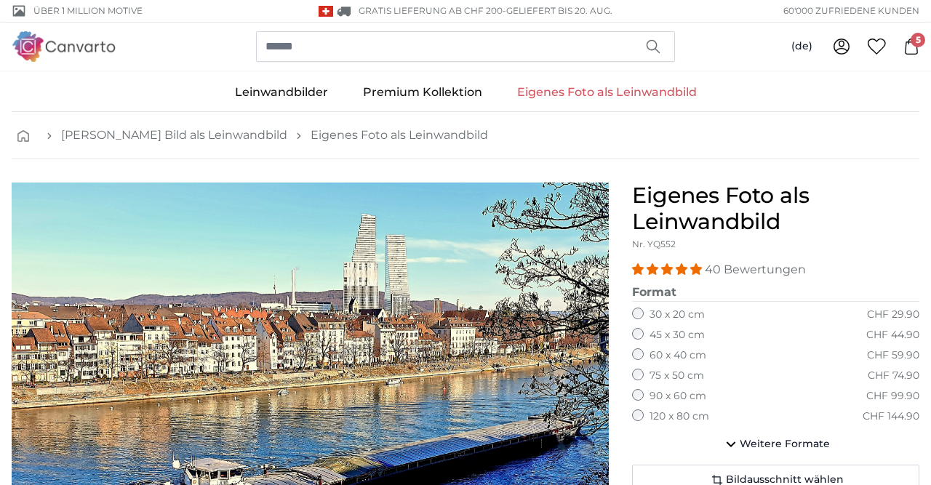
click at [608, 95] on link "Eigenes Foto als Leinwandbild" at bounding box center [607, 92] width 215 height 38
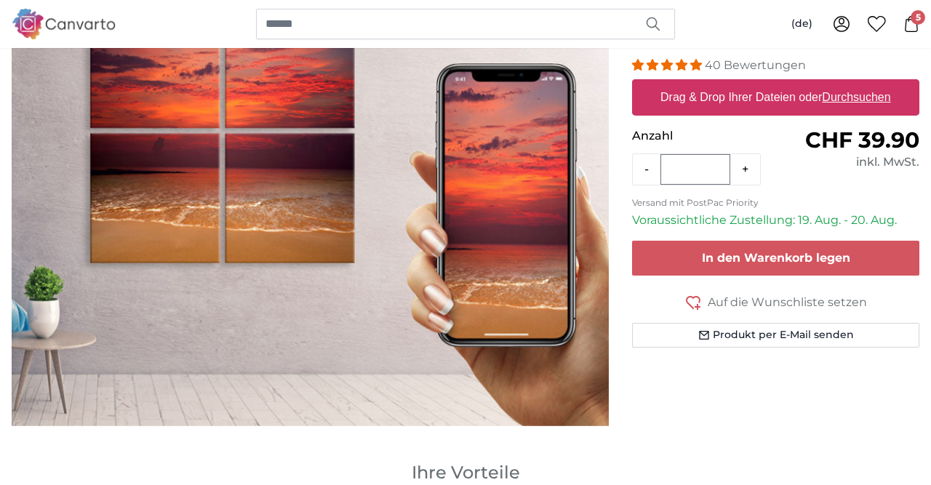
scroll to position [227, 0]
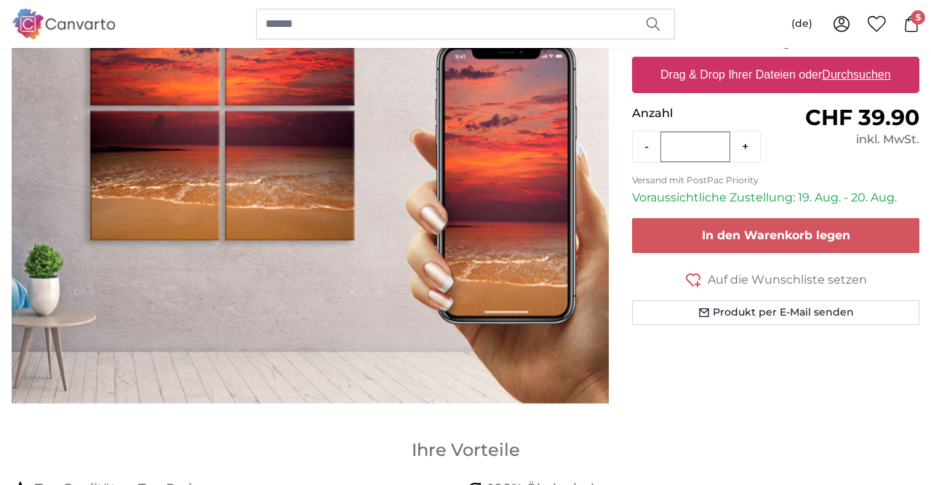
click at [865, 75] on u "Durchsuchen" at bounding box center [857, 74] width 68 height 12
click at [865, 61] on input "Drag & Drop Ihrer Dateien oder Durchsuchen" at bounding box center [775, 59] width 287 height 4
type input "**********"
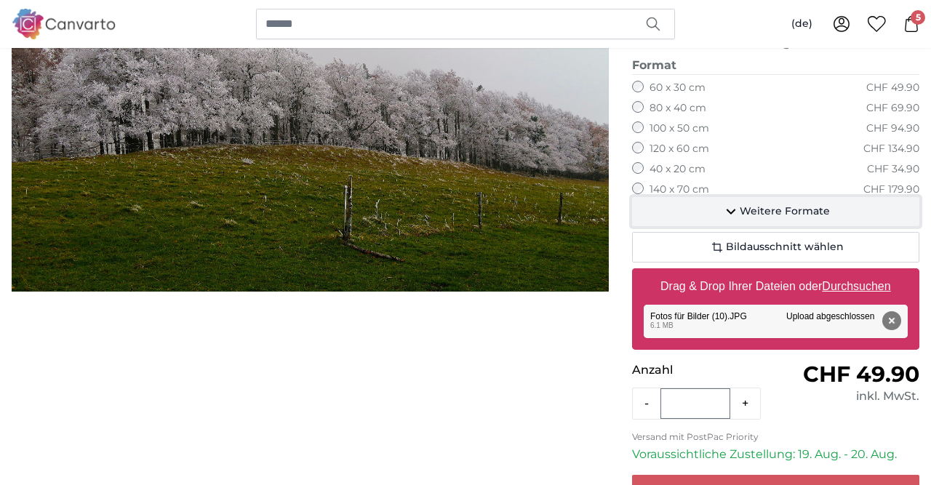
click at [753, 205] on span "Weitere Formate" at bounding box center [785, 211] width 90 height 15
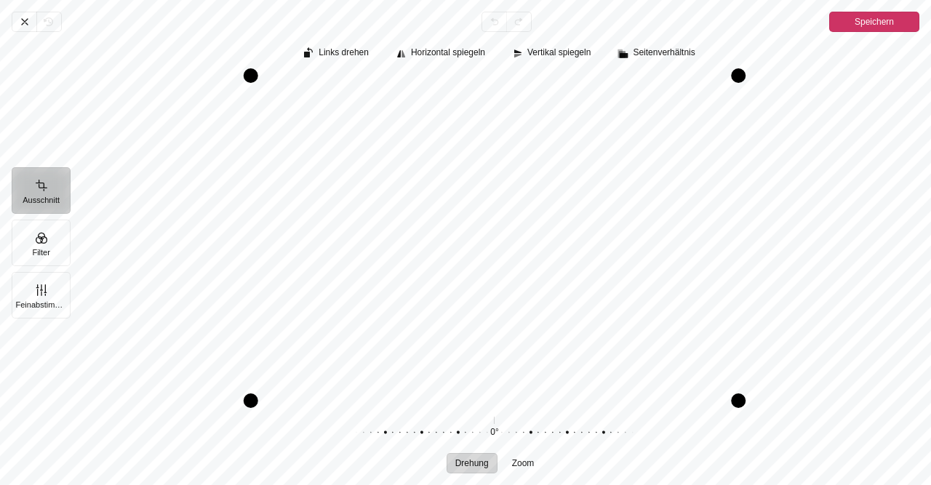
click at [878, 25] on span "Speichern" at bounding box center [874, 21] width 39 height 17
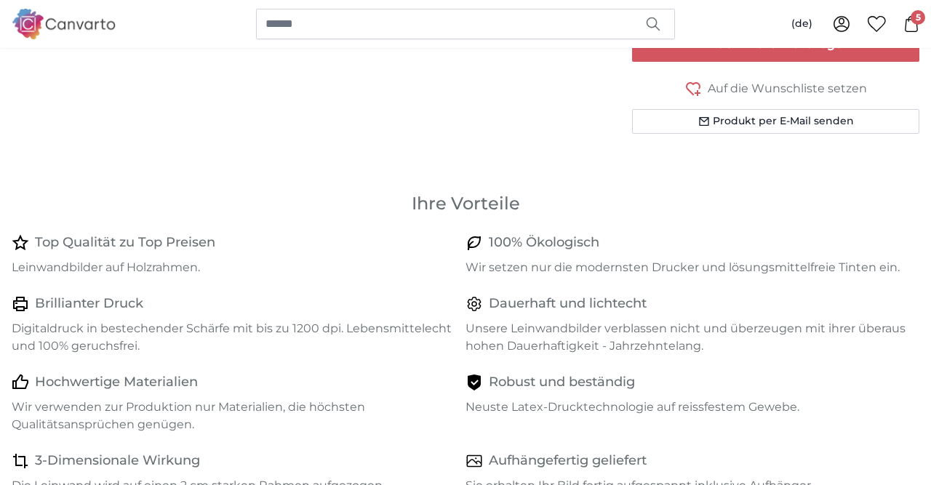
scroll to position [454, 0]
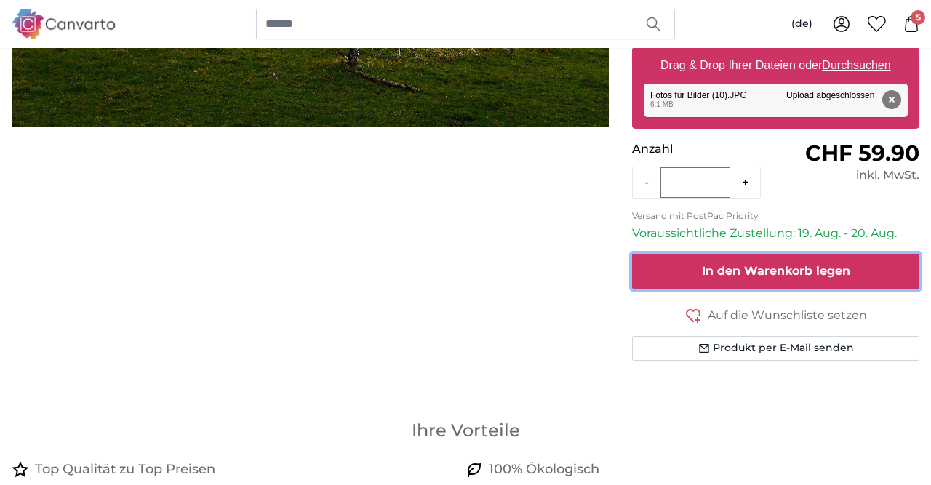
click at [825, 272] on span "In den Warenkorb legen" at bounding box center [776, 271] width 148 height 14
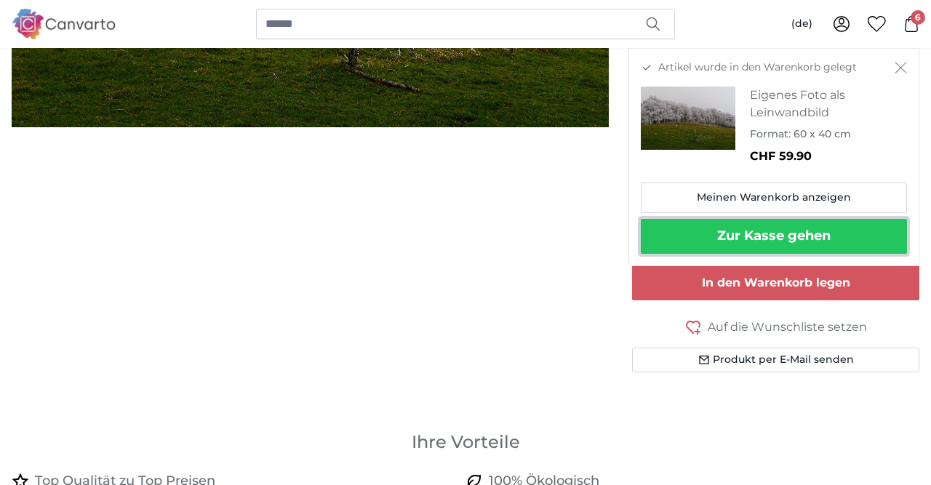
click at [818, 234] on button "Zur Kasse gehen" at bounding box center [774, 236] width 266 height 35
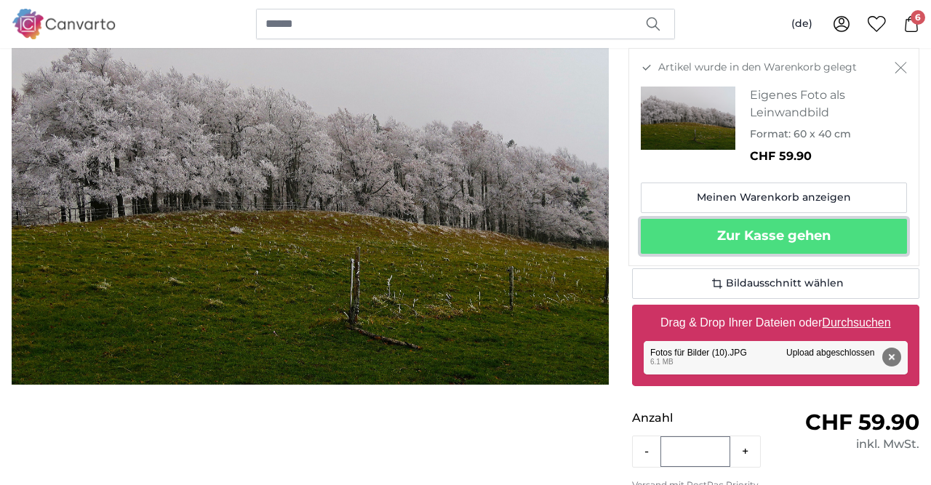
scroll to position [76, 0]
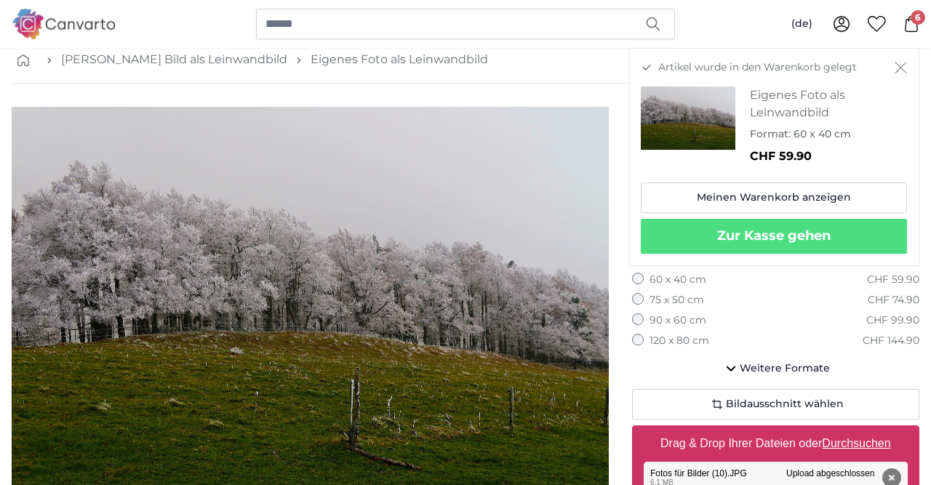
click at [874, 441] on u "Durchsuchen" at bounding box center [857, 443] width 68 height 12
click at [874, 430] on input "Drag & Drop Ihrer Dateien oder Durchsuchen" at bounding box center [775, 428] width 287 height 4
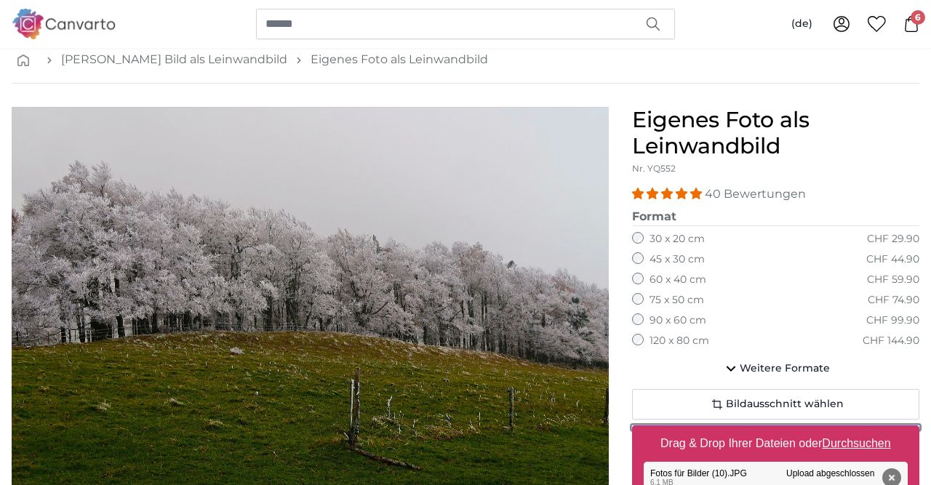
type input "**********"
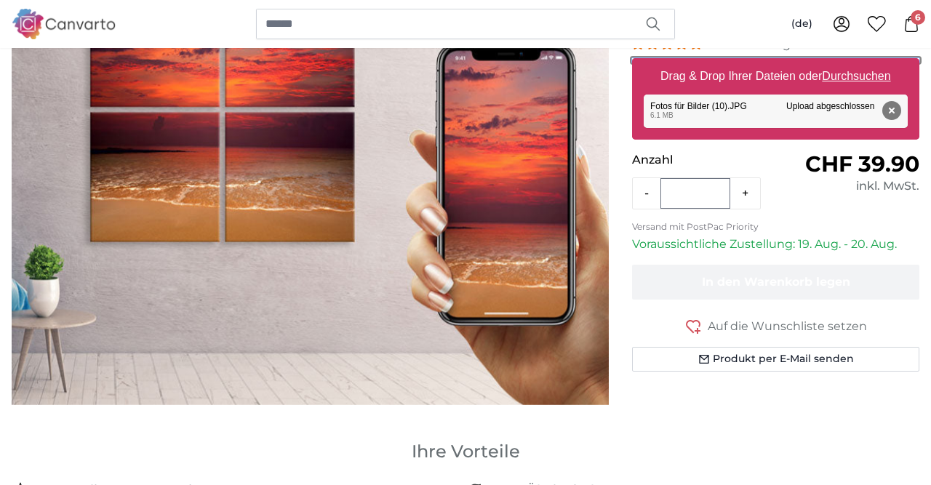
scroll to position [227, 0]
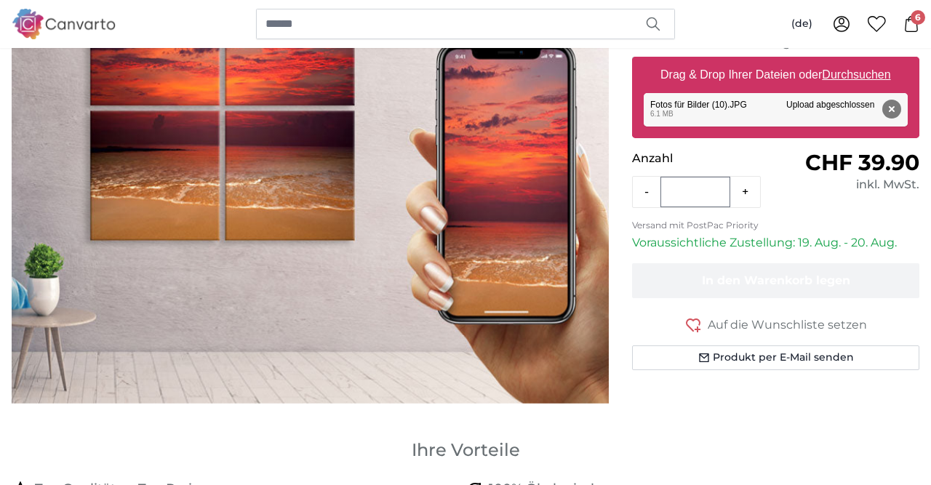
click at [865, 169] on span "CHF 39.90" at bounding box center [862, 162] width 114 height 27
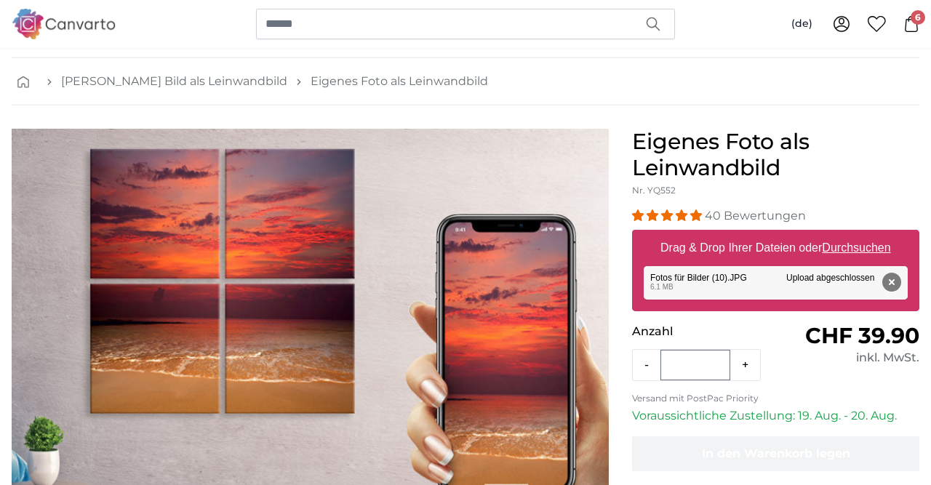
scroll to position [0, 0]
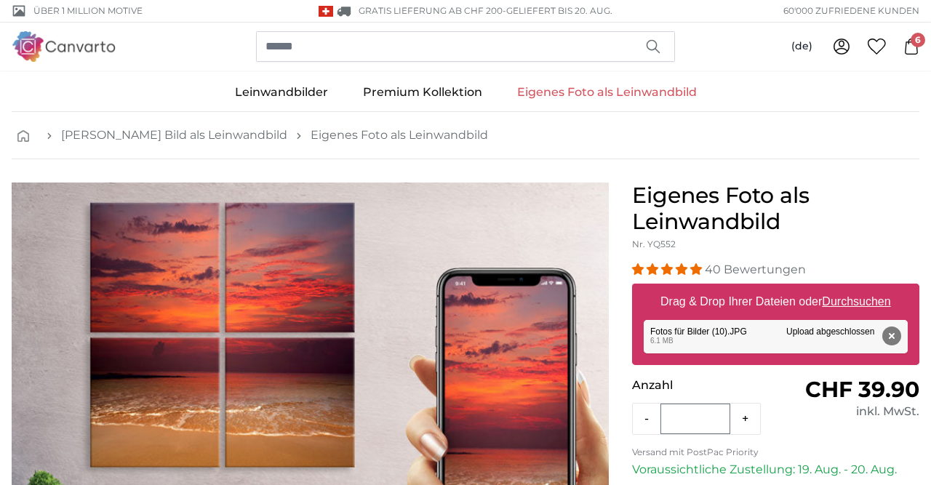
click at [657, 93] on link "Eigenes Foto als Leinwandbild" at bounding box center [607, 92] width 215 height 38
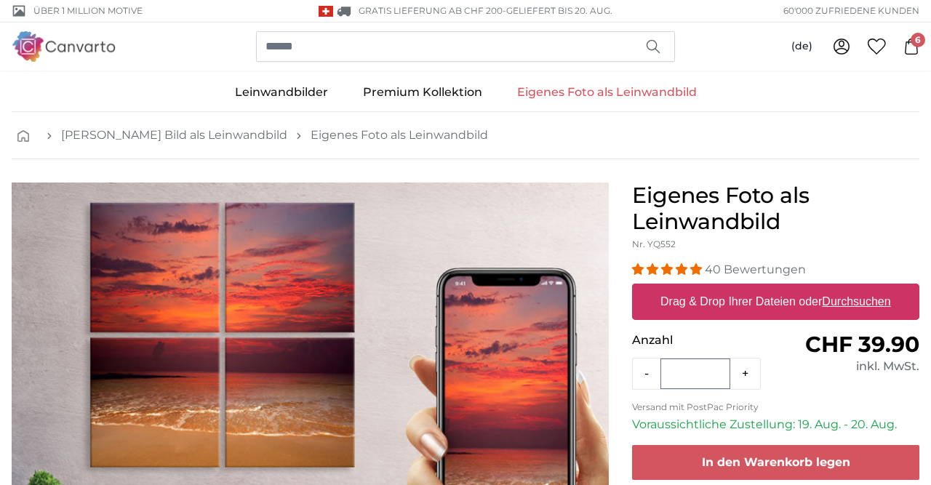
click at [567, 86] on link "Eigenes Foto als Leinwandbild" at bounding box center [607, 92] width 215 height 38
click at [639, 95] on link "Eigenes Foto als Leinwandbild" at bounding box center [607, 92] width 215 height 38
click at [871, 302] on u "Durchsuchen" at bounding box center [857, 301] width 68 height 12
click at [871, 288] on input "Drag & Drop Ihrer Dateien oder Durchsuchen" at bounding box center [775, 286] width 287 height 4
type input "**********"
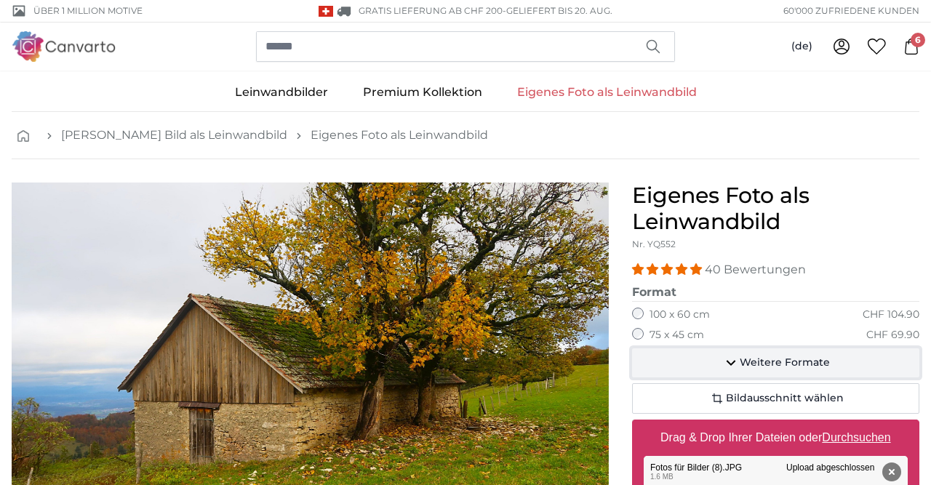
click at [813, 369] on span "Weitere Formate" at bounding box center [785, 363] width 90 height 15
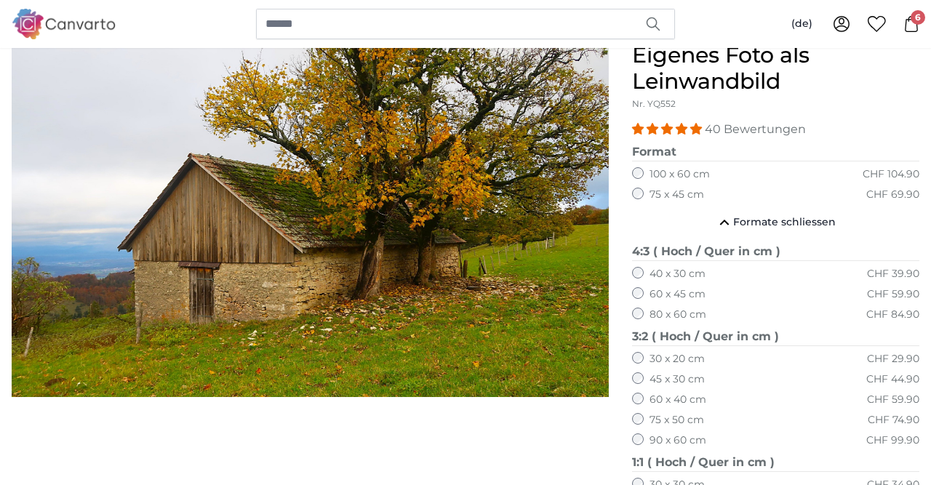
scroll to position [151, 0]
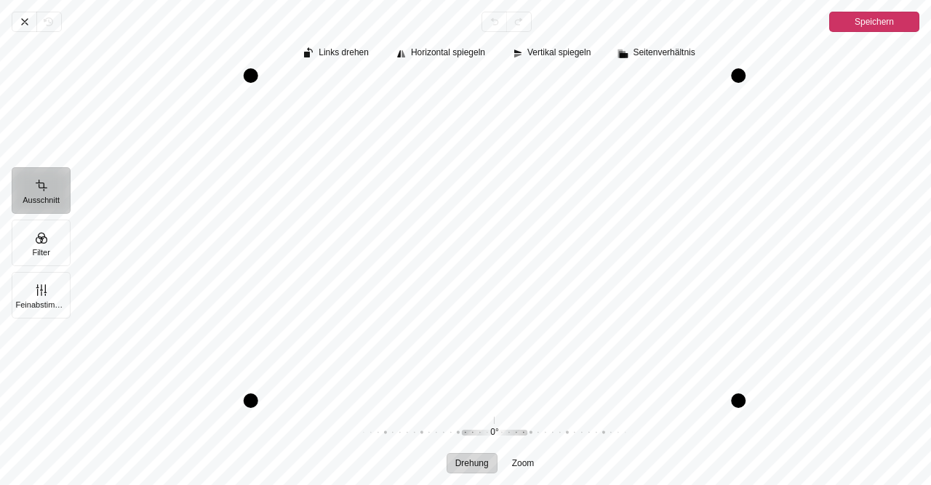
click at [877, 17] on span "Speichern" at bounding box center [874, 21] width 39 height 17
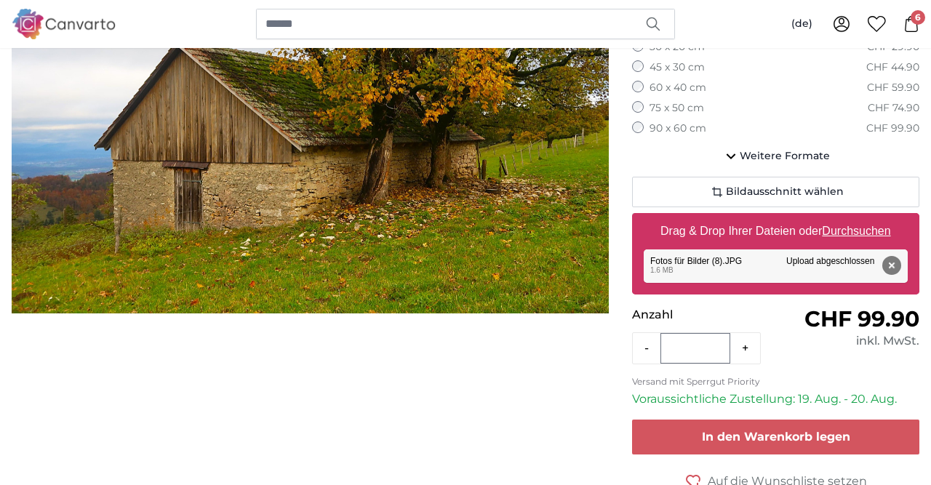
scroll to position [378, 0]
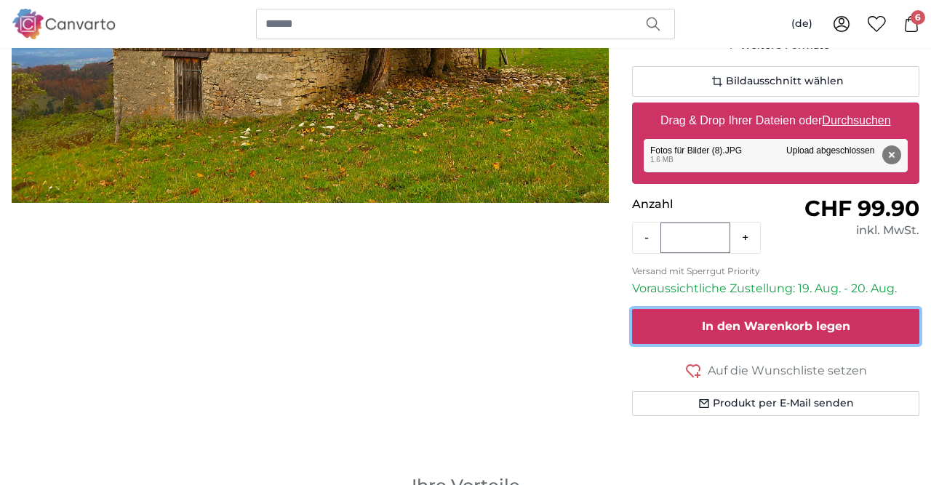
click at [847, 327] on span "In den Warenkorb legen" at bounding box center [776, 326] width 148 height 14
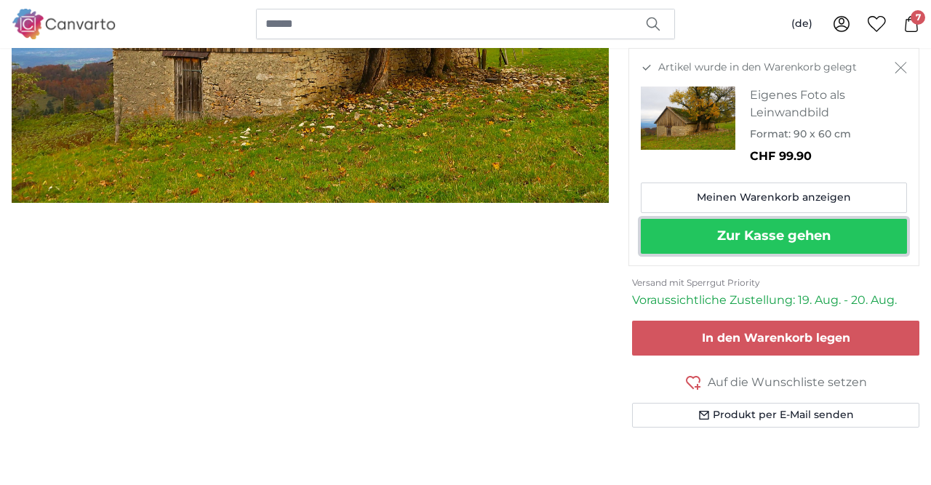
click at [821, 232] on button "Zur Kasse gehen" at bounding box center [774, 236] width 266 height 35
